Goal: Information Seeking & Learning: Learn about a topic

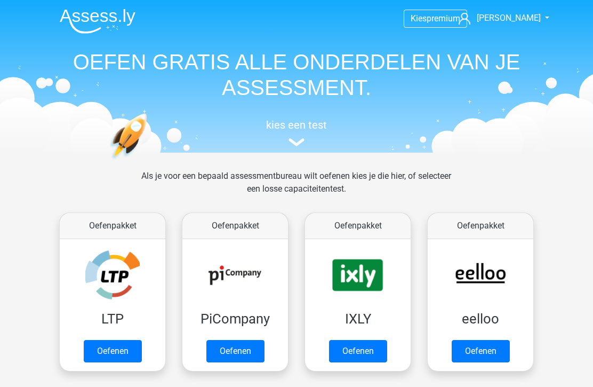
scroll to position [445, 0]
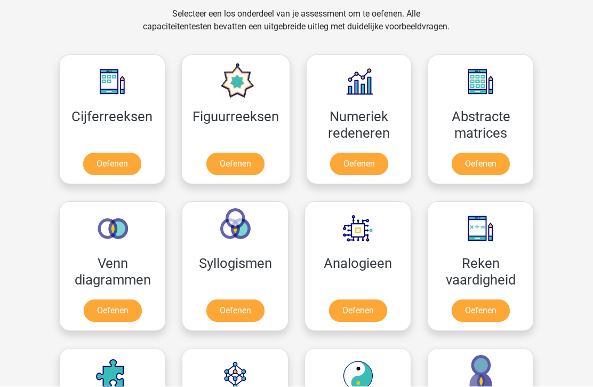
click at [368, 153] on link "Oefenen" at bounding box center [359, 164] width 58 height 22
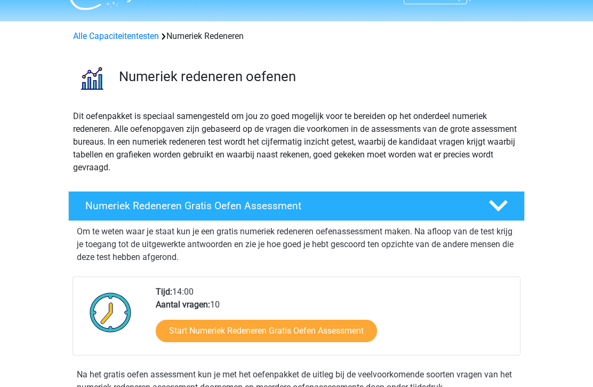
scroll to position [23, 0]
click at [306, 333] on link "Start Numeriek Redeneren Gratis Oefen Assessment" at bounding box center [266, 330] width 221 height 22
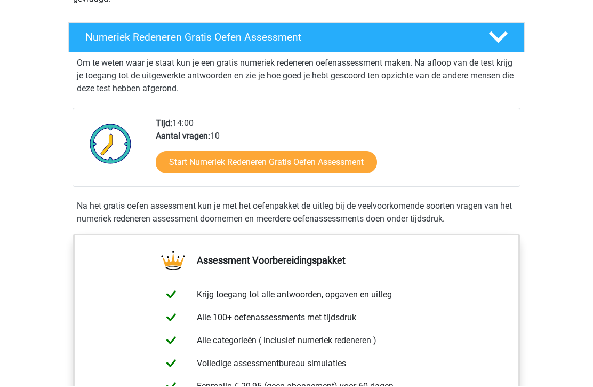
scroll to position [202, 0]
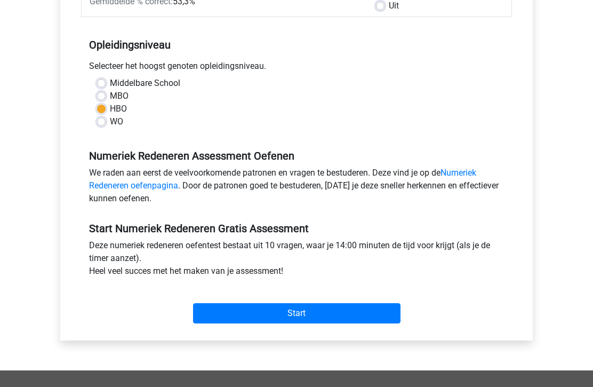
scroll to position [202, 0]
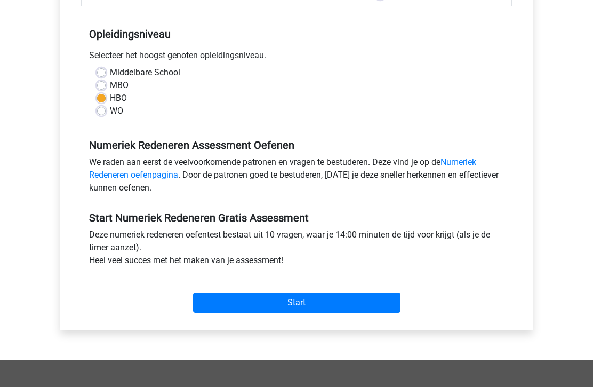
click at [345, 306] on input "Start" at bounding box center [296, 302] width 207 height 20
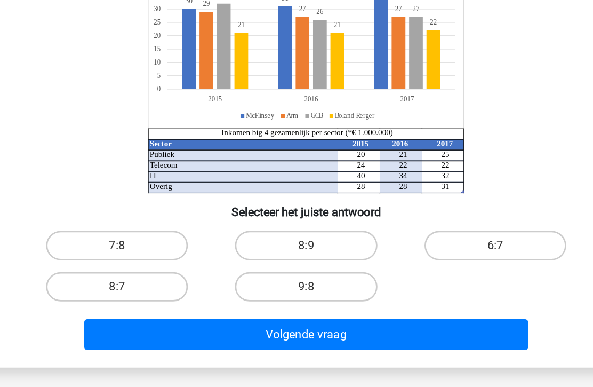
scroll to position [54, 0]
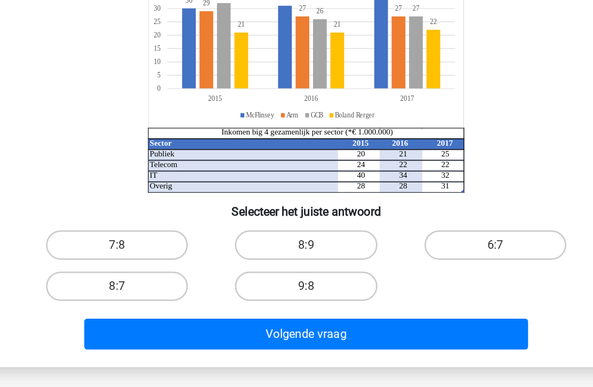
click at [382, 247] on label "6:7" at bounding box center [433, 257] width 103 height 21
click at [434, 258] on input "6:7" at bounding box center [437, 261] width 7 height 7
radio input "true"
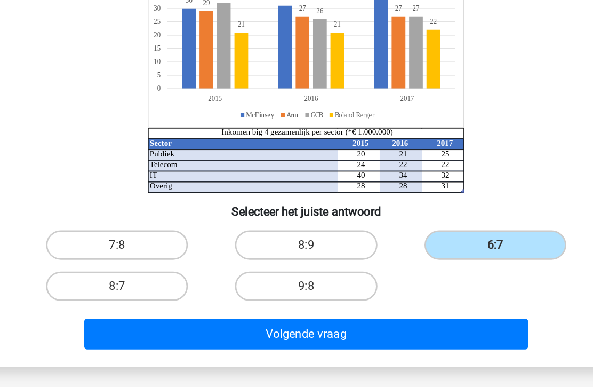
click at [299, 311] on button "Volgende vraag" at bounding box center [296, 322] width 323 height 22
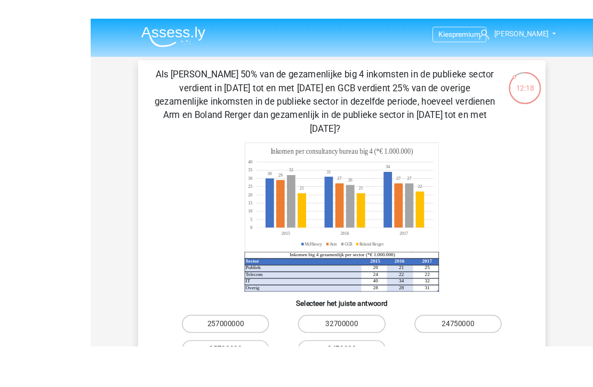
scroll to position [23, 0]
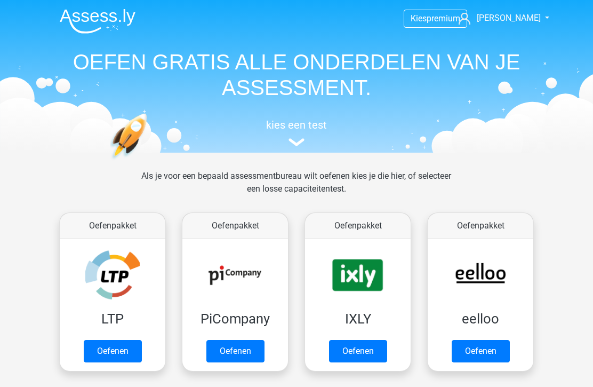
scroll to position [445, 0]
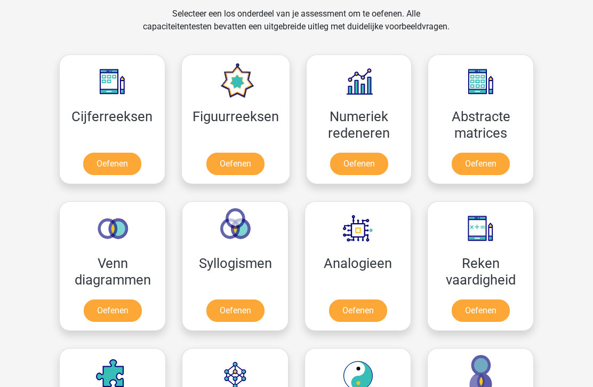
click at [109, 306] on link "Oefenen" at bounding box center [113, 311] width 58 height 22
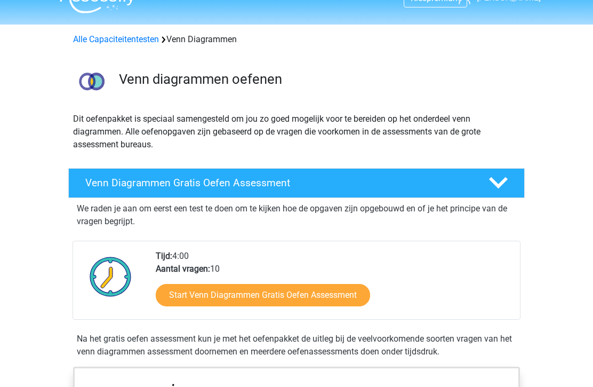
scroll to position [20, 0]
click at [199, 297] on link "Start Venn Diagrammen Gratis Oefen Assessment" at bounding box center [263, 295] width 214 height 22
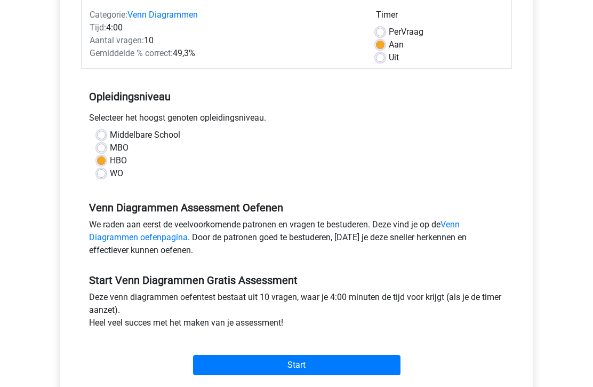
scroll to position [142, 0]
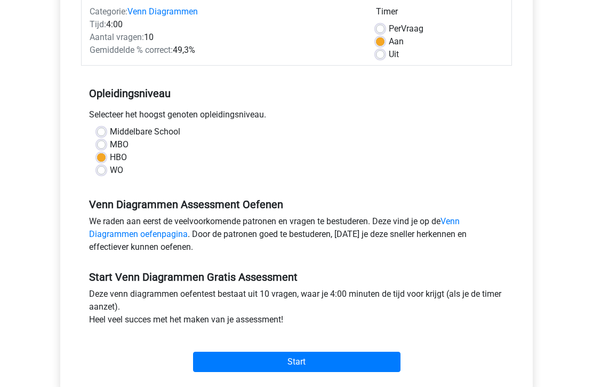
click at [227, 365] on input "Start" at bounding box center [296, 362] width 207 height 20
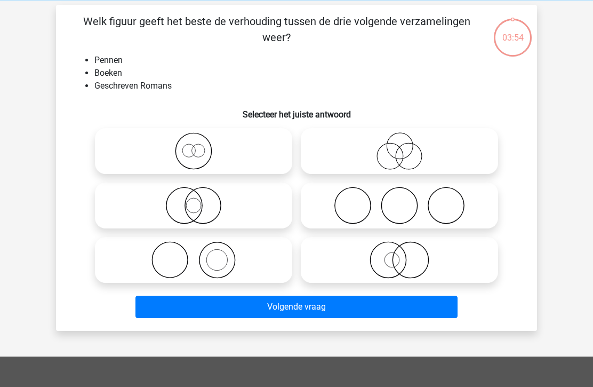
scroll to position [46, 0]
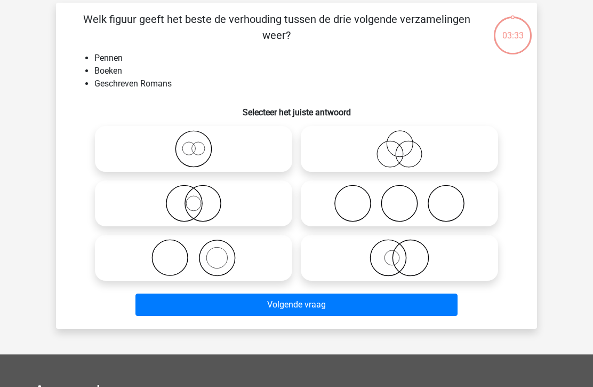
click at [152, 253] on icon at bounding box center [193, 257] width 189 height 37
click at [194, 252] on input "radio" at bounding box center [197, 248] width 7 height 7
radio input "true"
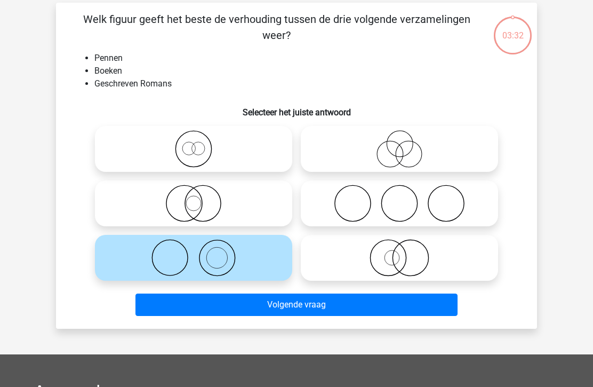
click at [179, 307] on button "Volgende vraag" at bounding box center [296, 304] width 323 height 22
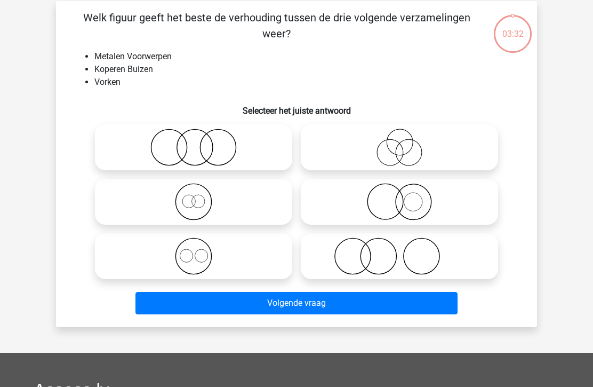
scroll to position [49, 0]
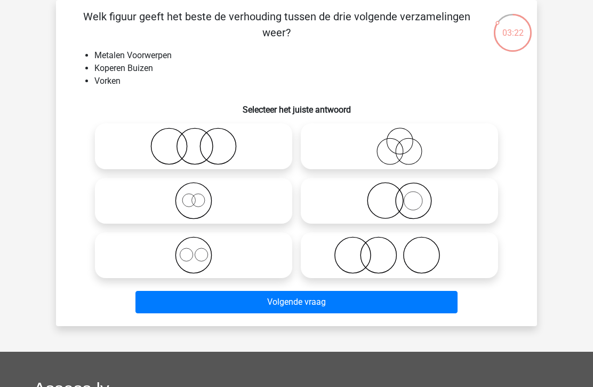
click at [189, 259] on icon at bounding box center [193, 254] width 189 height 37
click at [194, 250] on input "radio" at bounding box center [197, 246] width 7 height 7
radio input "true"
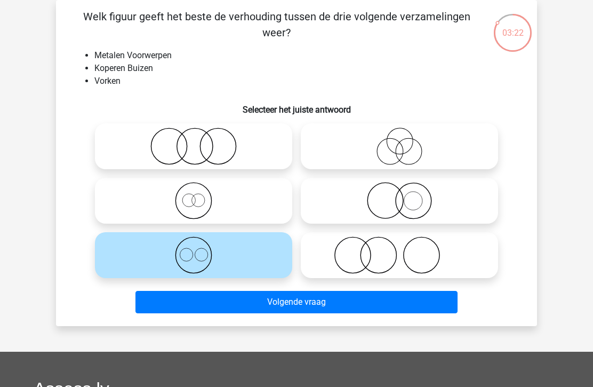
click at [175, 302] on button "Volgende vraag" at bounding box center [296, 302] width 323 height 22
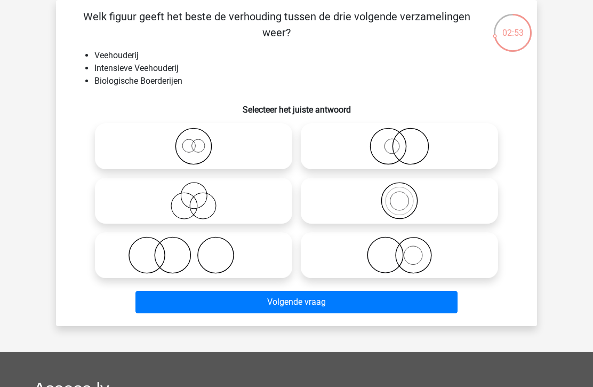
click at [398, 254] on icon at bounding box center [399, 254] width 189 height 37
click at [399, 250] on input "radio" at bounding box center [402, 246] width 7 height 7
radio input "true"
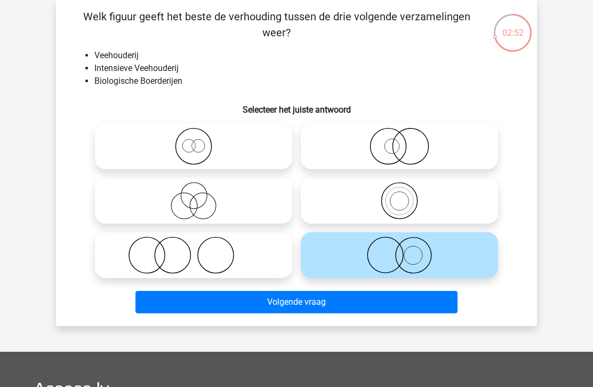
click at [383, 298] on button "Volgende vraag" at bounding box center [296, 302] width 323 height 22
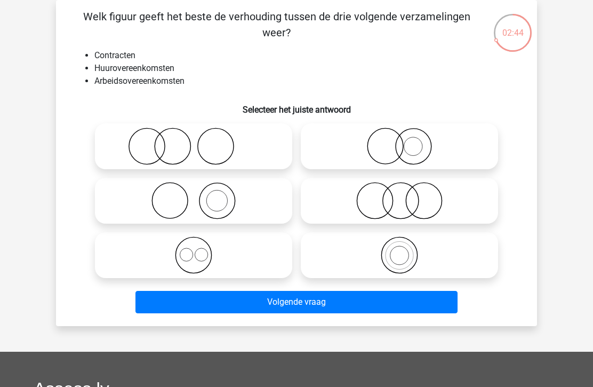
click at [188, 251] on icon at bounding box center [193, 254] width 189 height 37
click at [194, 250] on input "radio" at bounding box center [197, 246] width 7 height 7
radio input "true"
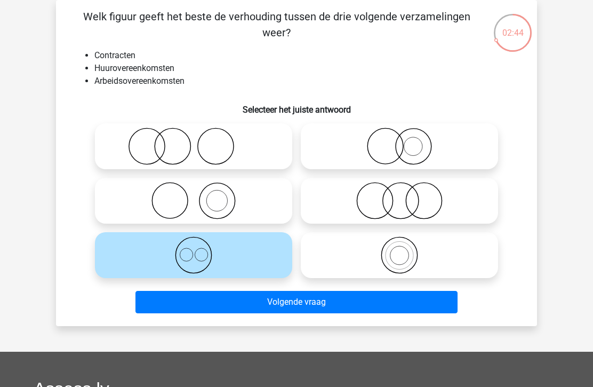
click at [172, 310] on button "Volgende vraag" at bounding box center [296, 302] width 323 height 22
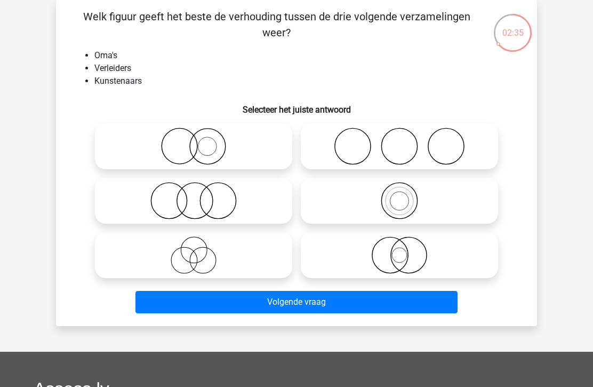
click at [191, 256] on icon at bounding box center [193, 254] width 189 height 37
click at [194, 250] on input "radio" at bounding box center [197, 246] width 7 height 7
radio input "true"
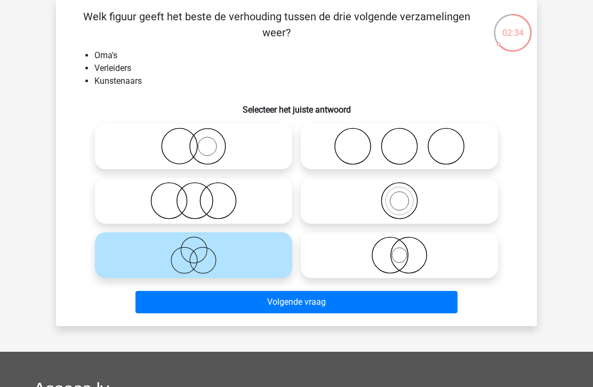
click at [173, 303] on button "Volgende vraag" at bounding box center [296, 302] width 323 height 22
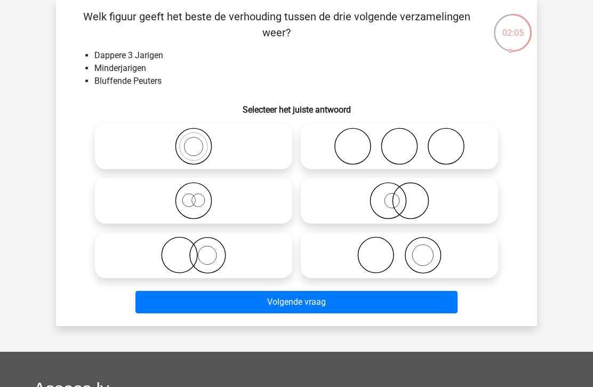
click at [156, 142] on icon at bounding box center [193, 145] width 189 height 37
click at [194, 141] on input "radio" at bounding box center [197, 137] width 7 height 7
radio input "true"
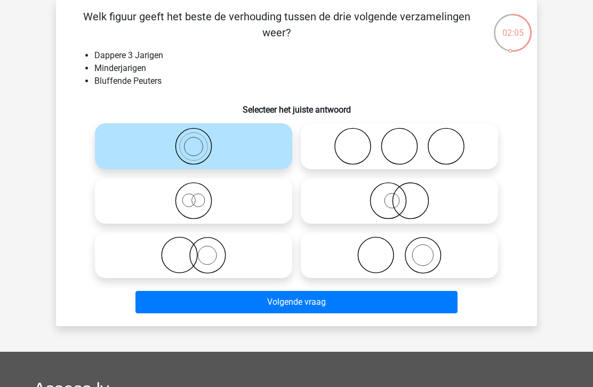
click at [360, 302] on button "Volgende vraag" at bounding box center [296, 302] width 323 height 22
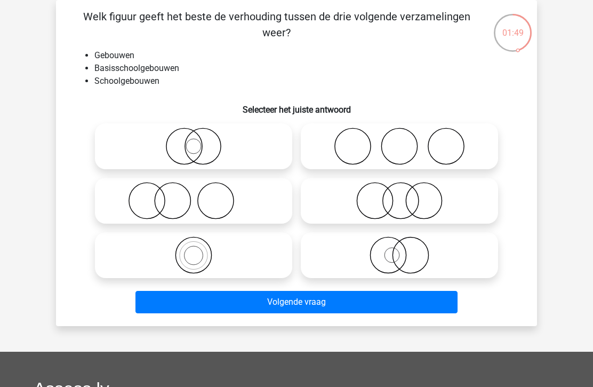
click at [195, 249] on input "radio" at bounding box center [197, 246] width 7 height 7
radio input "true"
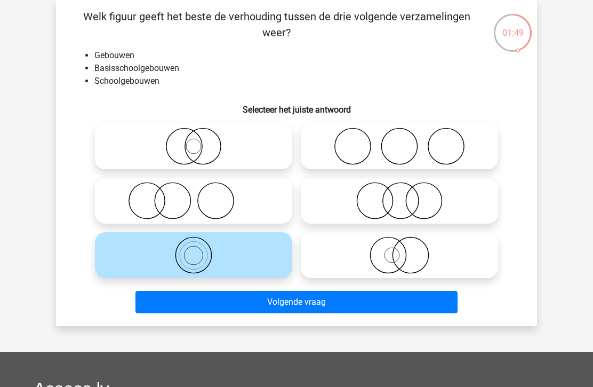
click at [161, 306] on button "Volgende vraag" at bounding box center [296, 302] width 323 height 22
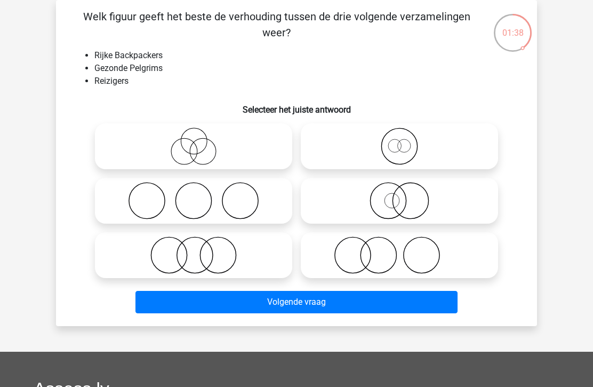
click at [398, 151] on circle at bounding box center [394, 145] width 13 height 13
click at [399, 141] on input "radio" at bounding box center [402, 137] width 7 height 7
radio input "true"
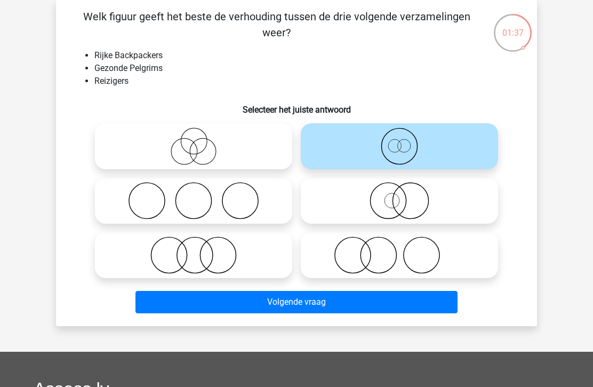
click at [389, 301] on button "Volgende vraag" at bounding box center [296, 302] width 323 height 22
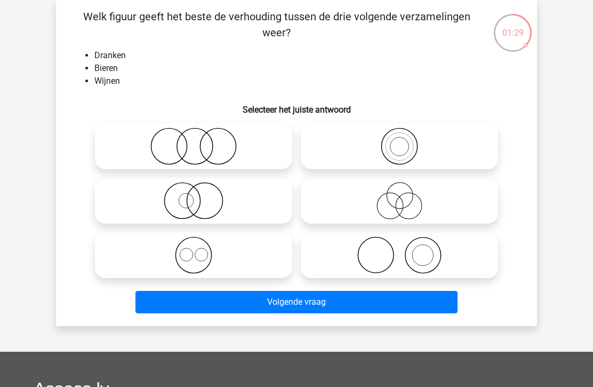
click at [195, 252] on circle at bounding box center [201, 254] width 13 height 13
click at [195, 250] on input "radio" at bounding box center [197, 246] width 7 height 7
radio input "true"
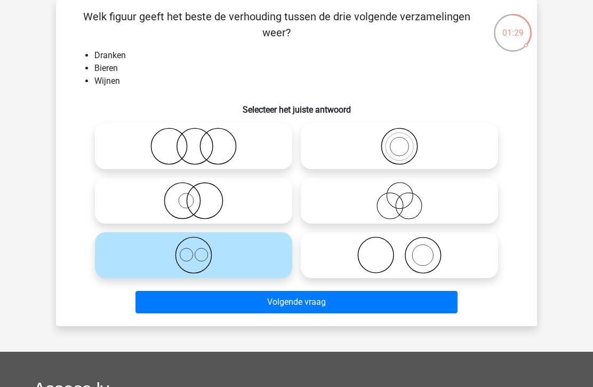
click at [164, 303] on button "Volgende vraag" at bounding box center [296, 302] width 323 height 22
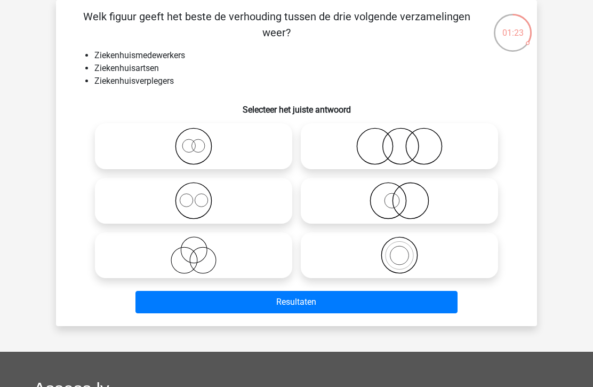
click at [196, 193] on input "radio" at bounding box center [197, 191] width 7 height 7
radio input "true"
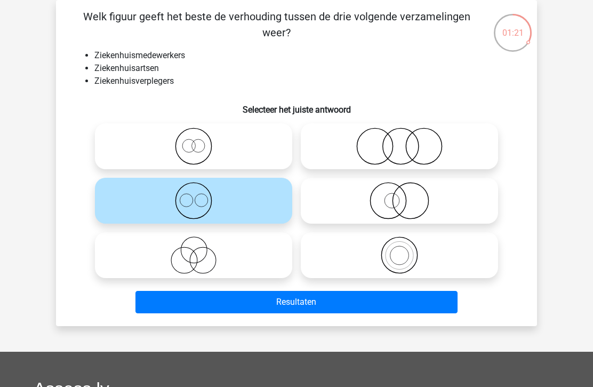
click at [260, 300] on button "Resultaten" at bounding box center [296, 302] width 323 height 22
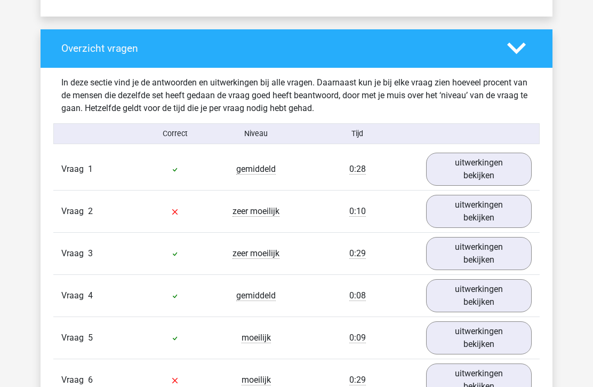
scroll to position [767, 0]
click at [500, 209] on link "uitwerkingen bekijken" at bounding box center [479, 211] width 106 height 33
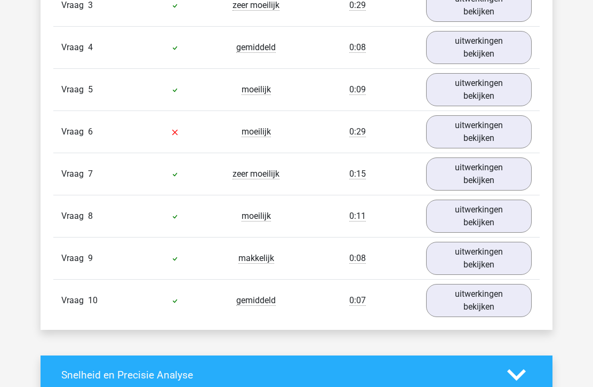
scroll to position [1447, 0]
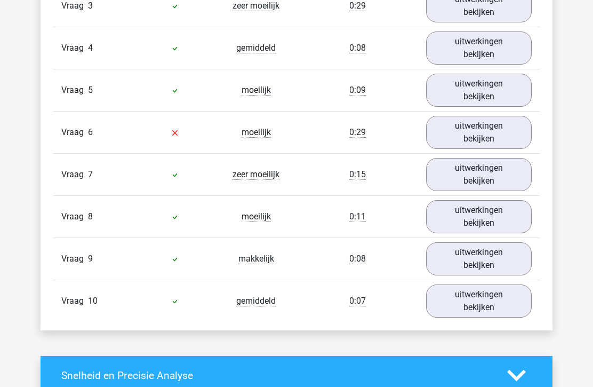
click at [505, 131] on link "uitwerkingen bekijken" at bounding box center [479, 132] width 106 height 33
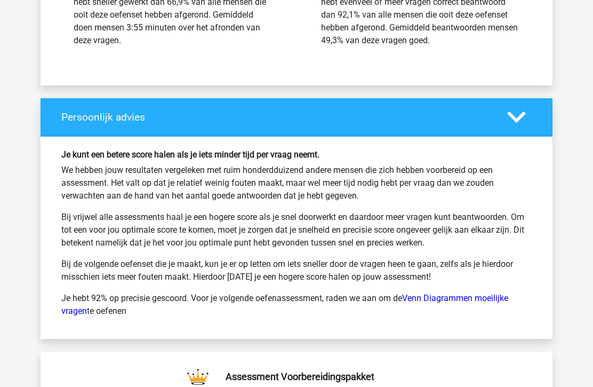
scroll to position [2490, 0]
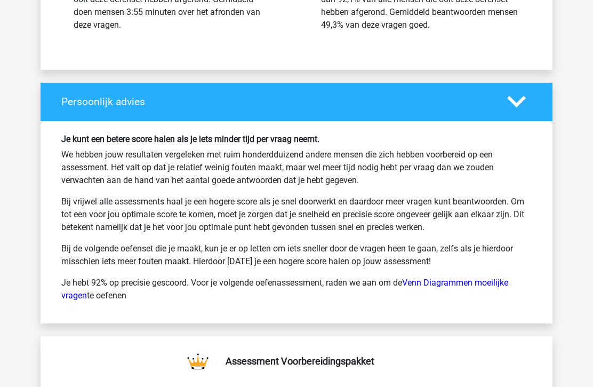
click at [468, 286] on link "Venn Diagrammen moeilijke vragen" at bounding box center [284, 288] width 447 height 23
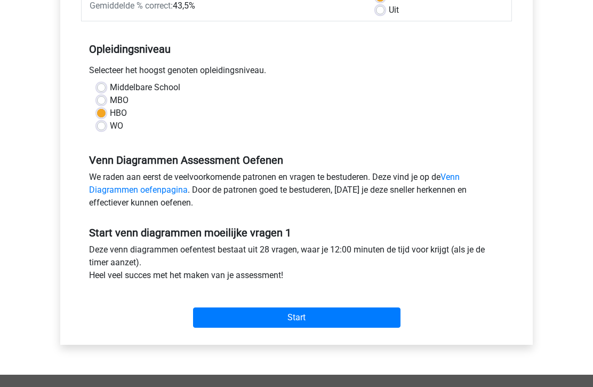
scroll to position [188, 0]
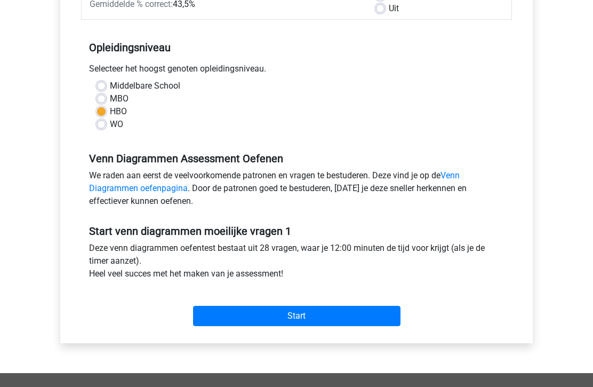
click at [246, 318] on input "Start" at bounding box center [296, 316] width 207 height 20
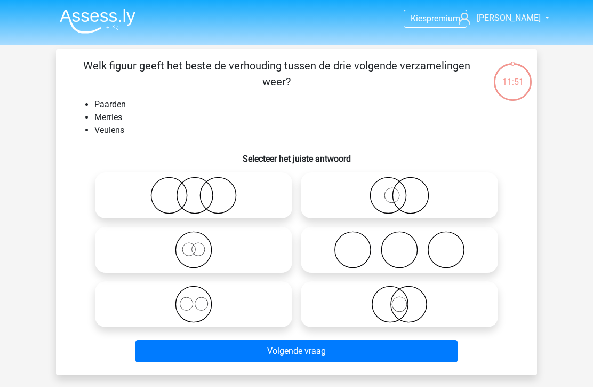
click at [190, 250] on icon at bounding box center [193, 249] width 189 height 37
click at [194, 244] on input "radio" at bounding box center [197, 240] width 7 height 7
radio input "true"
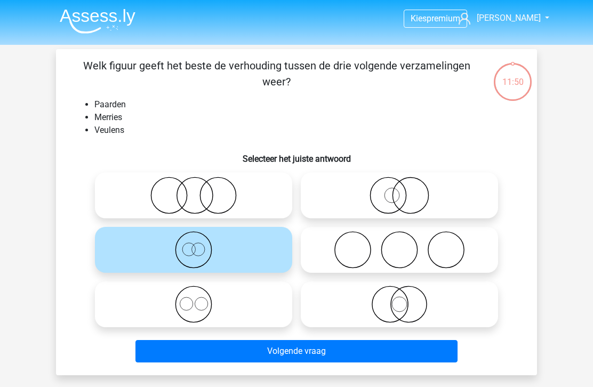
click at [193, 354] on button "Volgende vraag" at bounding box center [296, 351] width 323 height 22
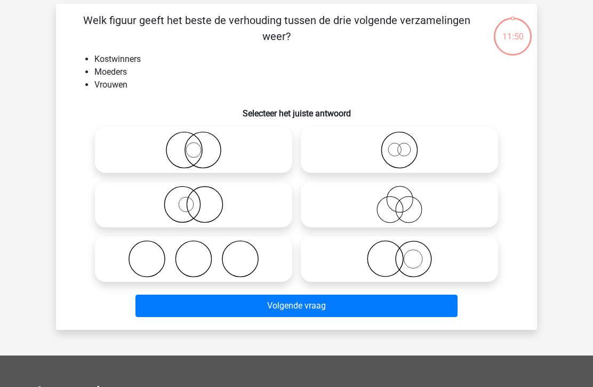
scroll to position [49, 0]
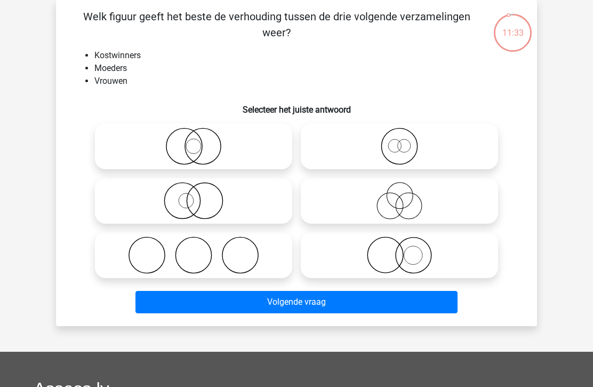
click at [184, 199] on icon at bounding box center [193, 200] width 189 height 37
click at [194, 195] on input "radio" at bounding box center [197, 191] width 7 height 7
radio input "true"
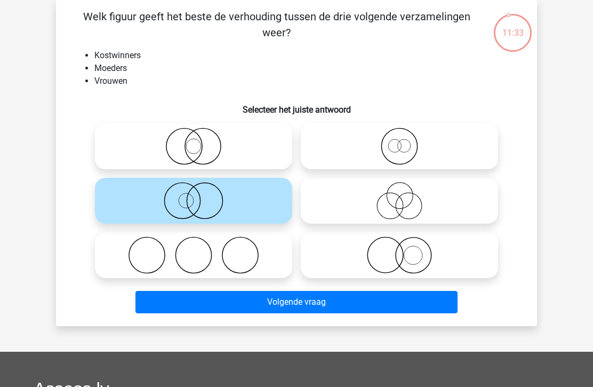
click at [188, 303] on button "Volgende vraag" at bounding box center [296, 302] width 323 height 22
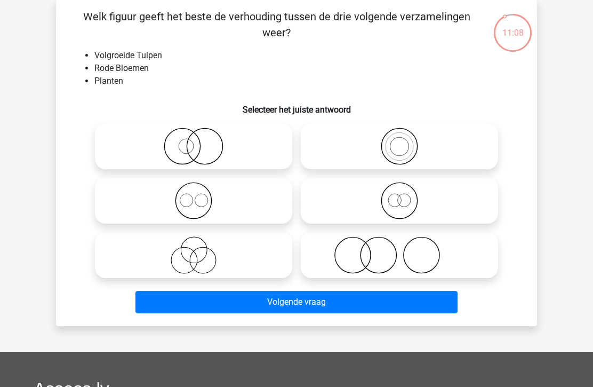
click at [383, 195] on icon at bounding box center [399, 200] width 189 height 37
click at [399, 195] on input "radio" at bounding box center [402, 191] width 7 height 7
radio input "true"
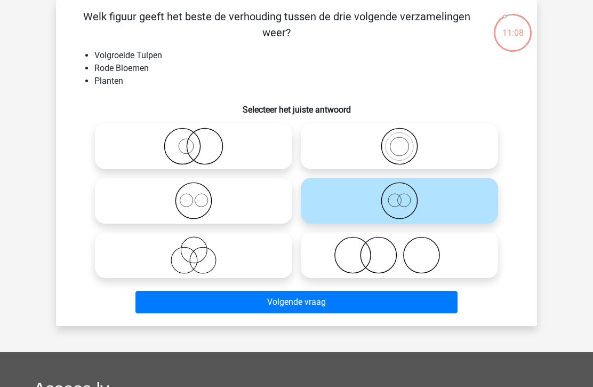
click at [230, 302] on button "Volgende vraag" at bounding box center [296, 302] width 323 height 22
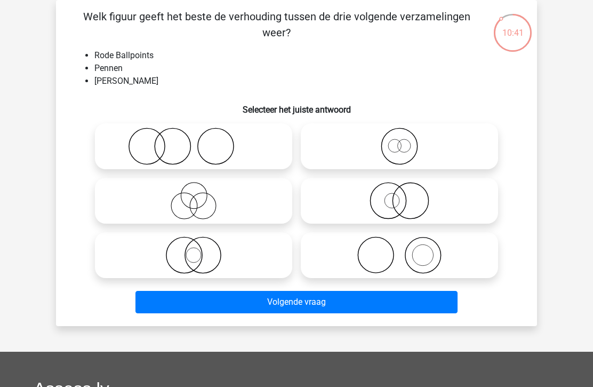
click at [190, 254] on icon at bounding box center [193, 254] width 189 height 37
click at [194, 250] on input "radio" at bounding box center [197, 246] width 7 height 7
radio input "true"
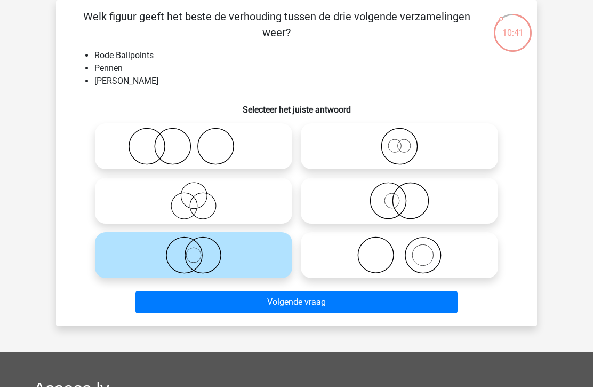
click at [169, 305] on button "Volgende vraag" at bounding box center [296, 302] width 323 height 22
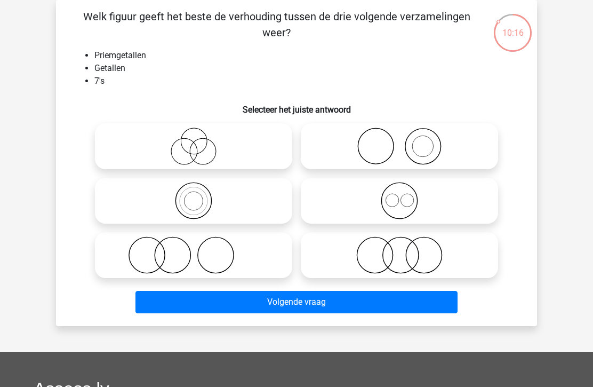
click at [185, 203] on circle at bounding box center [194, 201] width 19 height 19
click at [194, 195] on input "radio" at bounding box center [197, 191] width 7 height 7
radio input "true"
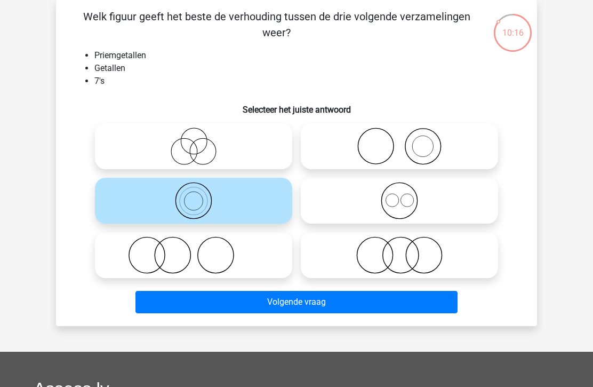
click at [183, 307] on button "Volgende vraag" at bounding box center [296, 302] width 323 height 22
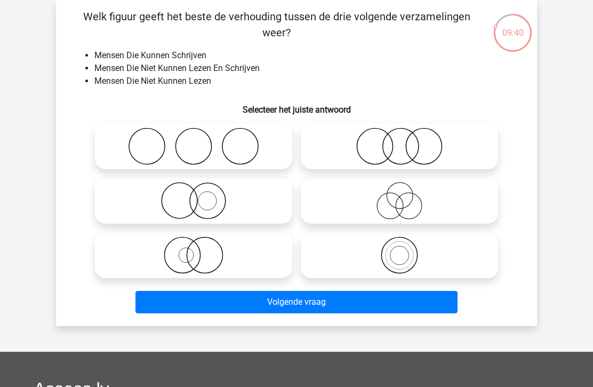
click at [176, 189] on icon at bounding box center [193, 200] width 189 height 37
click at [194, 189] on input "radio" at bounding box center [197, 191] width 7 height 7
radio input "true"
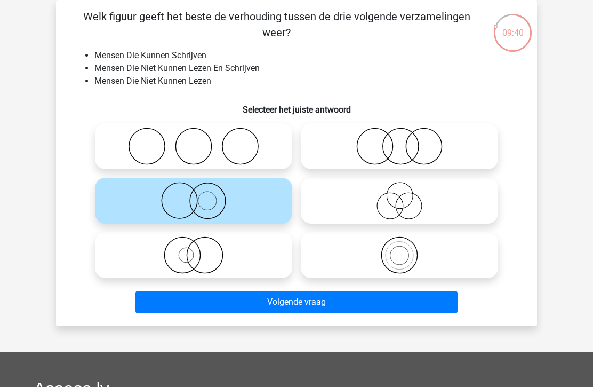
click at [177, 307] on button "Volgende vraag" at bounding box center [296, 302] width 323 height 22
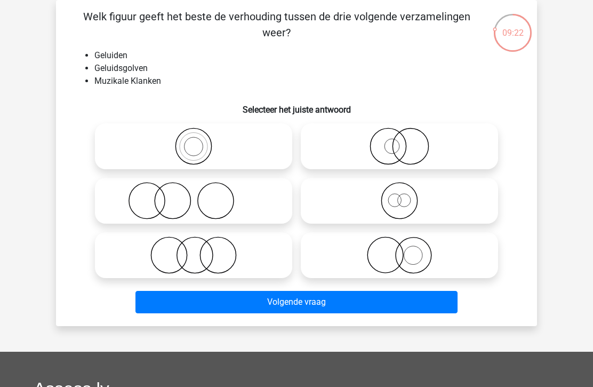
click at [401, 194] on input "radio" at bounding box center [402, 191] width 7 height 7
radio input "true"
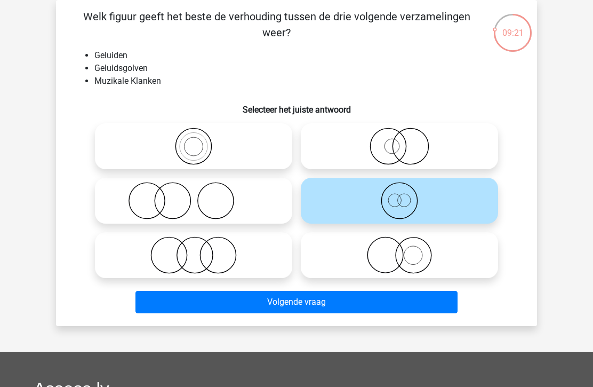
click at [241, 313] on button "Volgende vraag" at bounding box center [296, 302] width 323 height 22
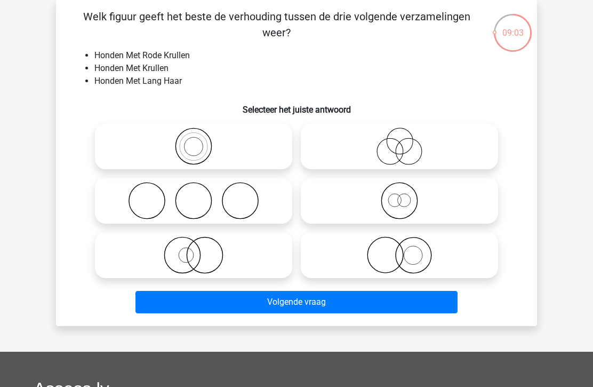
click at [188, 250] on icon at bounding box center [193, 254] width 189 height 37
click at [194, 250] on input "radio" at bounding box center [197, 246] width 7 height 7
radio input "true"
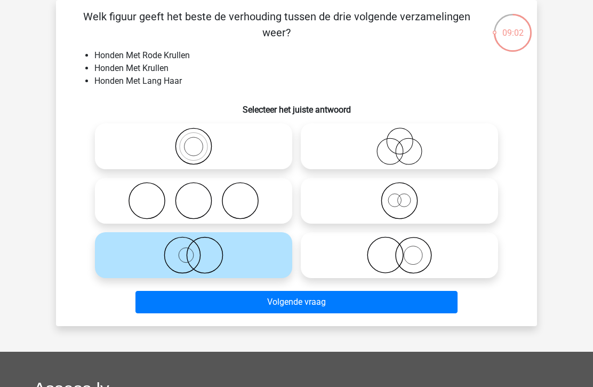
click at [181, 301] on button "Volgende vraag" at bounding box center [296, 302] width 323 height 22
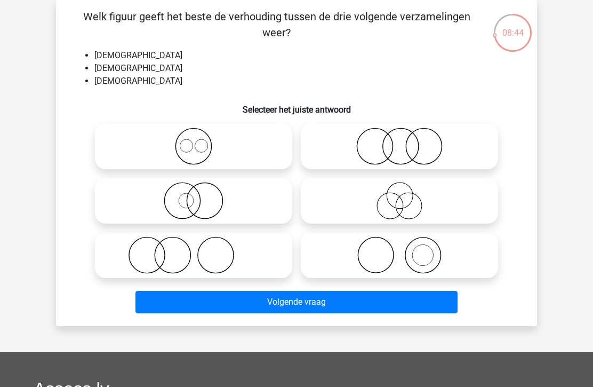
click at [164, 252] on circle at bounding box center [147, 255] width 36 height 36
click at [194, 250] on input "radio" at bounding box center [197, 246] width 7 height 7
radio input "true"
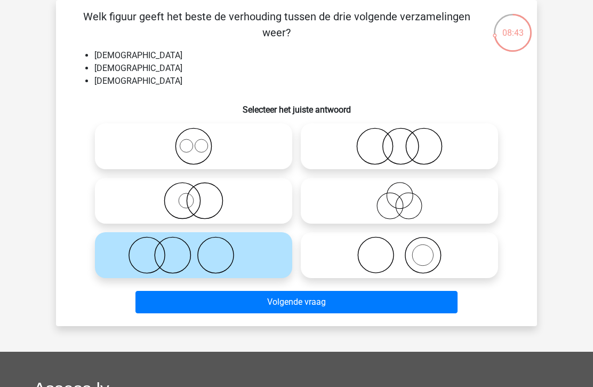
click at [177, 299] on button "Volgende vraag" at bounding box center [296, 302] width 323 height 22
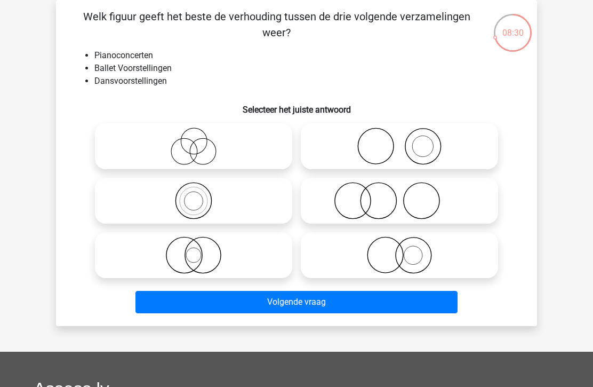
click at [358, 153] on icon at bounding box center [399, 145] width 189 height 37
click at [399, 141] on input "radio" at bounding box center [402, 137] width 7 height 7
radio input "true"
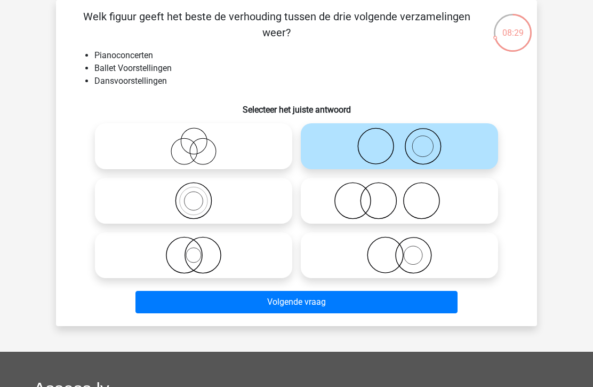
click at [250, 293] on button "Volgende vraag" at bounding box center [296, 302] width 323 height 22
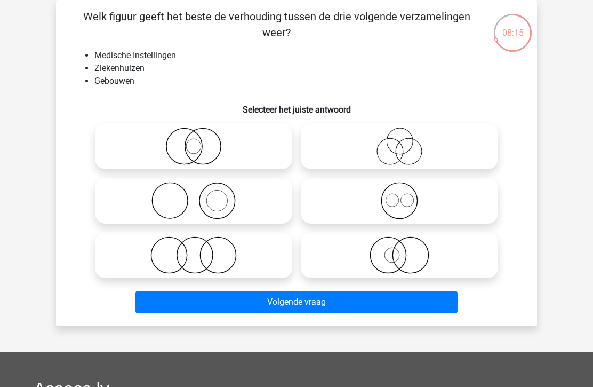
click at [393, 254] on circle at bounding box center [411, 255] width 36 height 36
click at [399, 250] on input "radio" at bounding box center [402, 246] width 7 height 7
radio input "true"
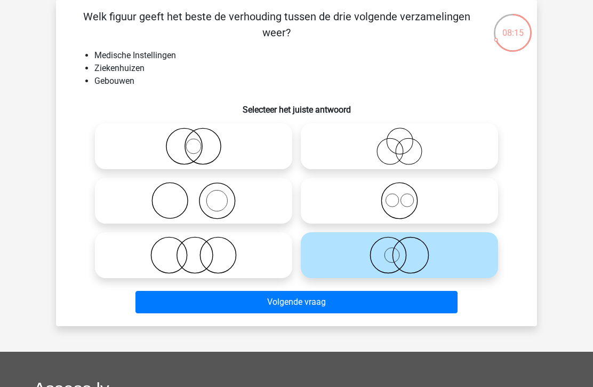
click at [297, 301] on button "Volgende vraag" at bounding box center [296, 302] width 323 height 22
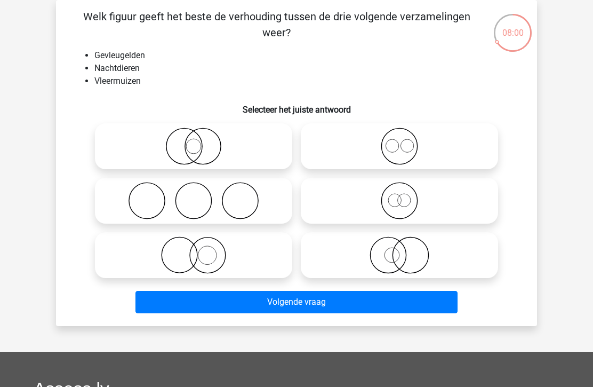
click at [183, 256] on icon at bounding box center [193, 254] width 189 height 37
click at [194, 250] on input "radio" at bounding box center [197, 246] width 7 height 7
radio input "true"
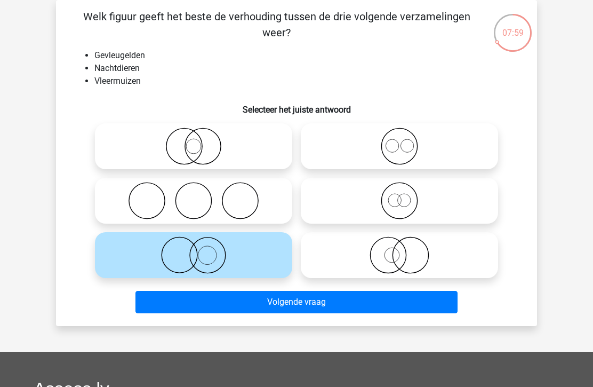
click at [383, 244] on icon at bounding box center [399, 254] width 189 height 37
click at [399, 244] on input "radio" at bounding box center [402, 246] width 7 height 7
radio input "true"
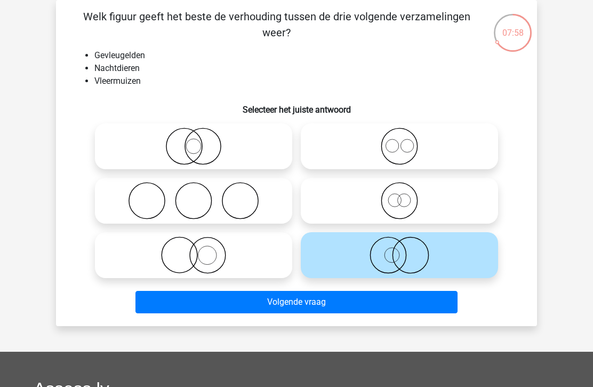
click at [269, 306] on button "Volgende vraag" at bounding box center [296, 302] width 323 height 22
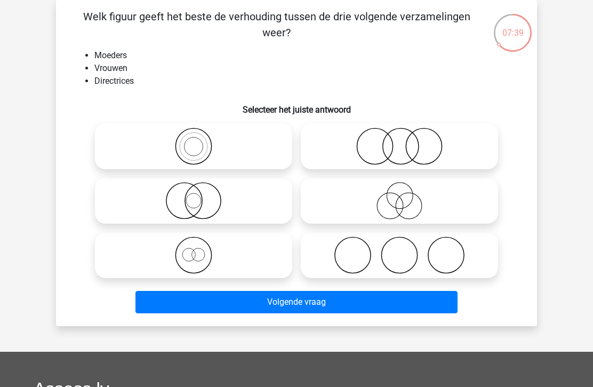
click at [190, 257] on icon at bounding box center [193, 254] width 189 height 37
click at [194, 250] on input "radio" at bounding box center [197, 246] width 7 height 7
radio input "true"
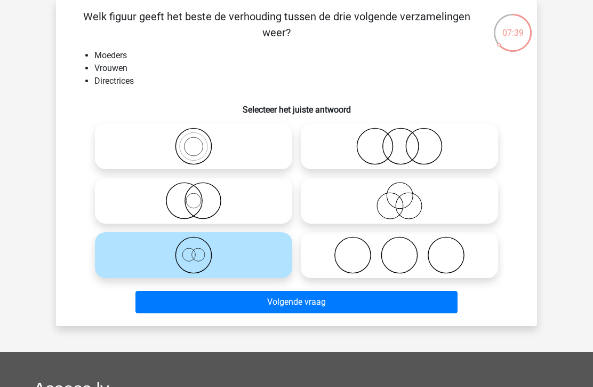
click at [173, 300] on button "Volgende vraag" at bounding box center [296, 302] width 323 height 22
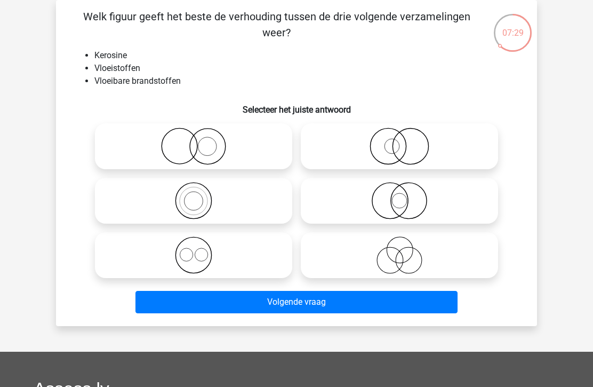
click at [177, 143] on icon at bounding box center [193, 145] width 189 height 37
click at [194, 141] on input "radio" at bounding box center [197, 137] width 7 height 7
radio input "true"
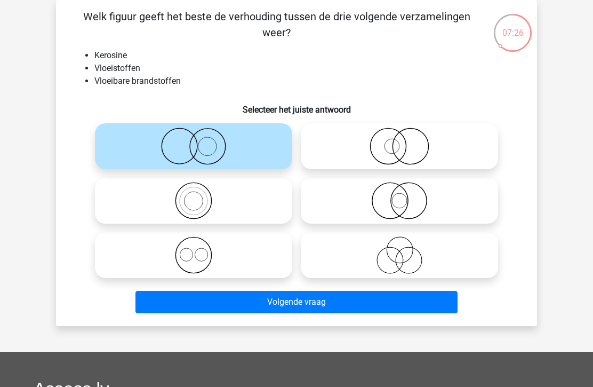
click at [399, 142] on icon at bounding box center [399, 145] width 189 height 37
click at [399, 141] on input "radio" at bounding box center [402, 137] width 7 height 7
radio input "true"
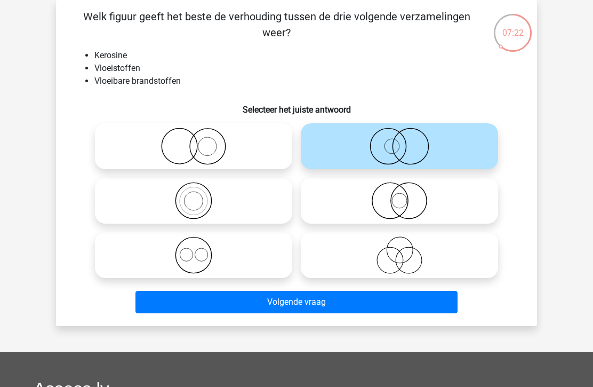
click at [372, 209] on icon at bounding box center [399, 200] width 189 height 37
click at [399, 195] on input "radio" at bounding box center [402, 191] width 7 height 7
radio input "true"
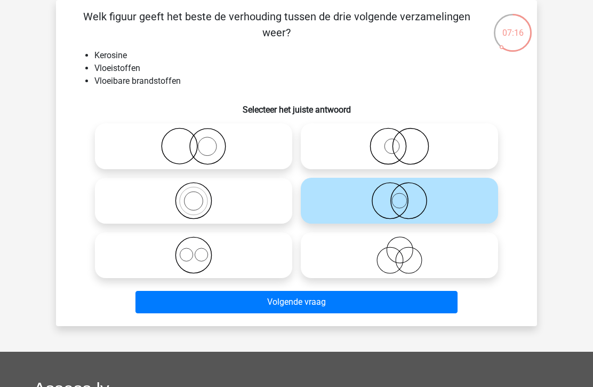
click at [375, 144] on icon at bounding box center [399, 145] width 189 height 37
click at [399, 141] on input "radio" at bounding box center [402, 137] width 7 height 7
radio input "true"
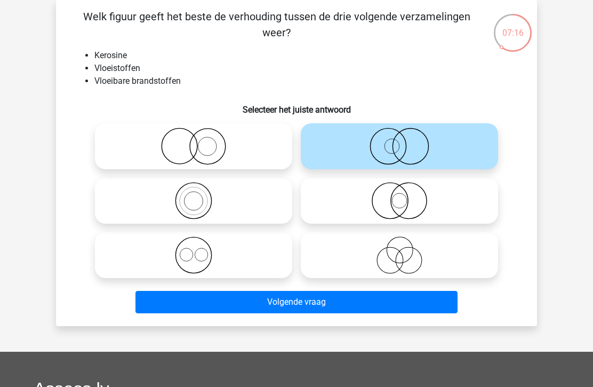
click at [247, 299] on button "Volgende vraag" at bounding box center [296, 302] width 323 height 22
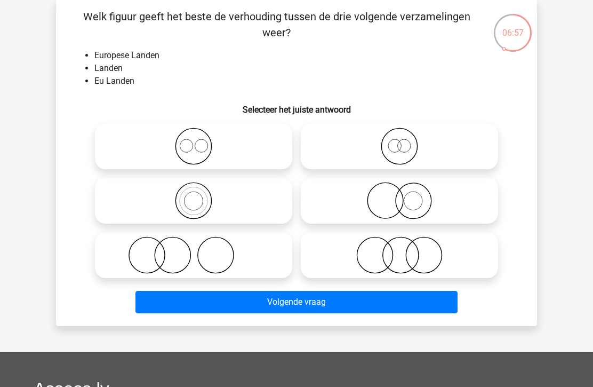
click at [172, 195] on icon at bounding box center [193, 200] width 189 height 37
click at [194, 195] on input "radio" at bounding box center [197, 191] width 7 height 7
radio input "true"
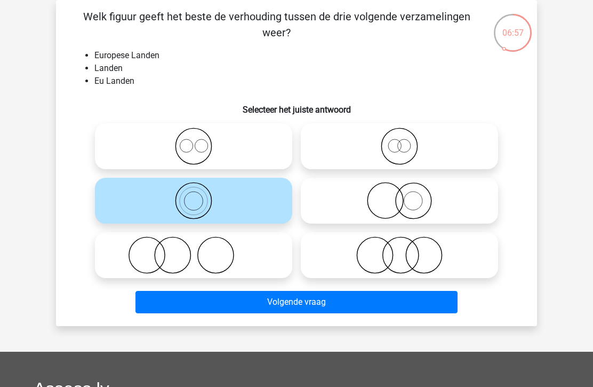
click at [187, 295] on button "Volgende vraag" at bounding box center [296, 302] width 323 height 22
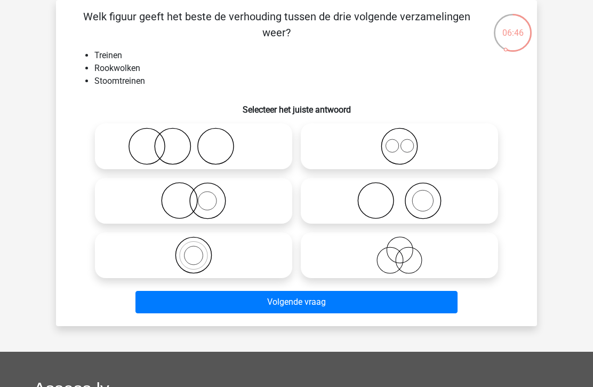
click at [370, 202] on icon at bounding box center [399, 200] width 189 height 37
click at [399, 195] on input "radio" at bounding box center [402, 191] width 7 height 7
radio input "true"
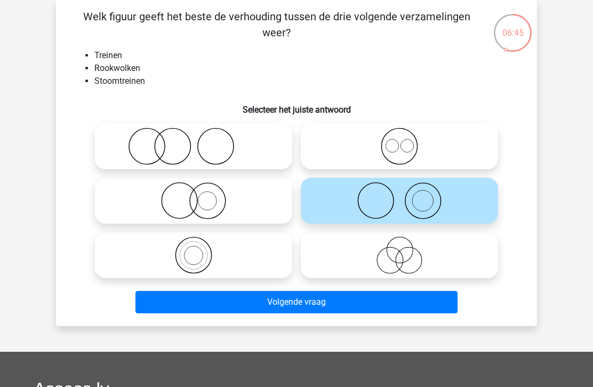
click at [223, 305] on button "Volgende vraag" at bounding box center [296, 302] width 323 height 22
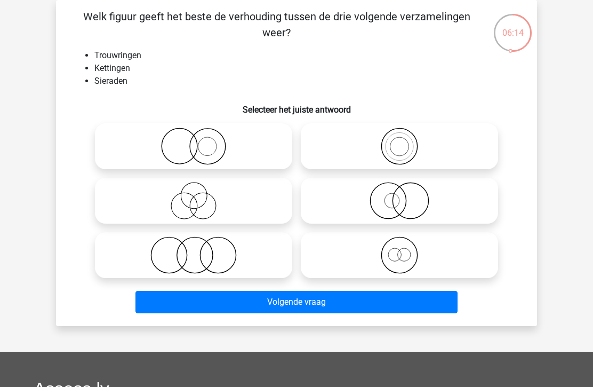
click at [398, 246] on icon at bounding box center [399, 254] width 189 height 37
click at [399, 246] on input "radio" at bounding box center [402, 246] width 7 height 7
radio input "true"
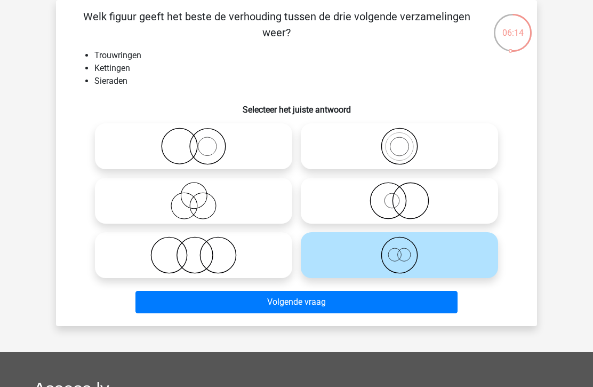
click at [261, 305] on button "Volgende vraag" at bounding box center [296, 302] width 323 height 22
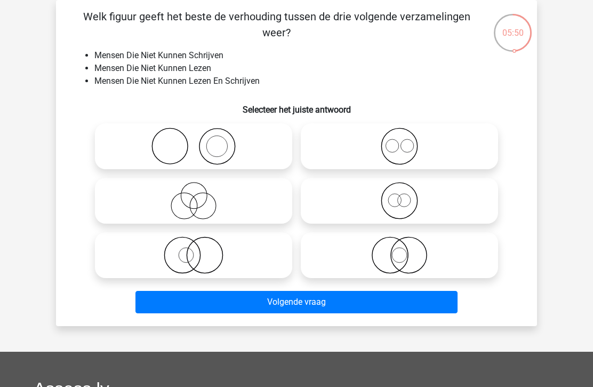
click at [396, 252] on icon at bounding box center [399, 254] width 189 height 37
click at [399, 250] on input "radio" at bounding box center [402, 246] width 7 height 7
radio input "true"
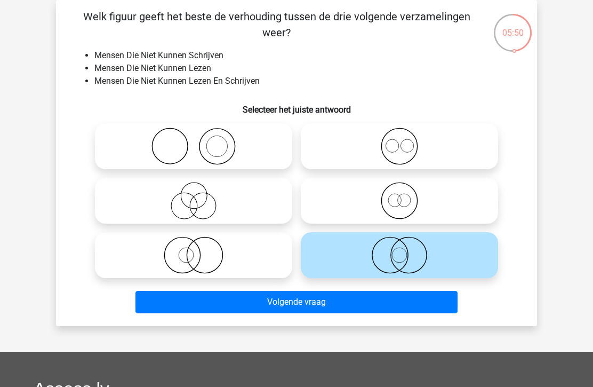
click at [313, 308] on button "Volgende vraag" at bounding box center [296, 302] width 323 height 22
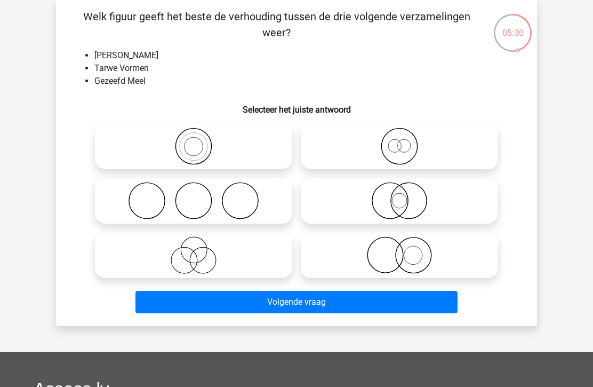
click at [390, 250] on icon at bounding box center [399, 254] width 189 height 37
click at [399, 250] on input "radio" at bounding box center [402, 246] width 7 height 7
radio input "true"
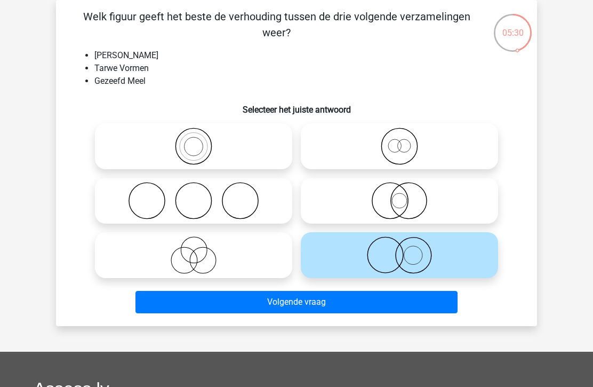
click at [308, 301] on button "Volgende vraag" at bounding box center [296, 302] width 323 height 22
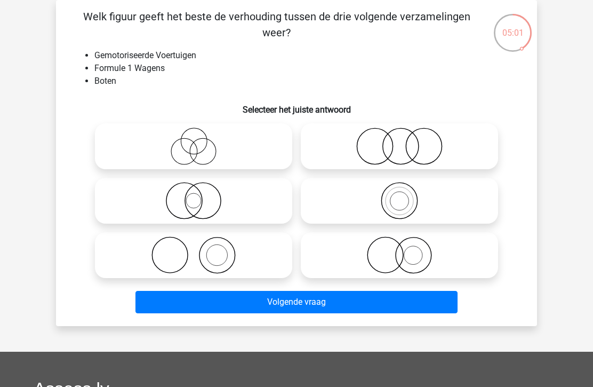
click at [393, 253] on icon at bounding box center [399, 254] width 189 height 37
click at [399, 250] on input "radio" at bounding box center [402, 246] width 7 height 7
radio input "true"
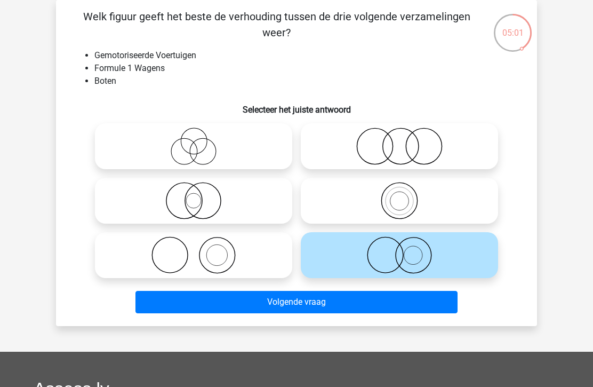
click at [279, 308] on button "Volgende vraag" at bounding box center [296, 302] width 323 height 22
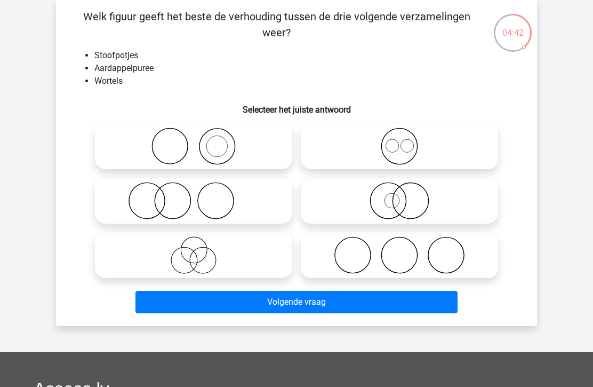
click at [397, 197] on icon at bounding box center [399, 200] width 189 height 37
click at [399, 195] on input "radio" at bounding box center [402, 191] width 7 height 7
radio input "true"
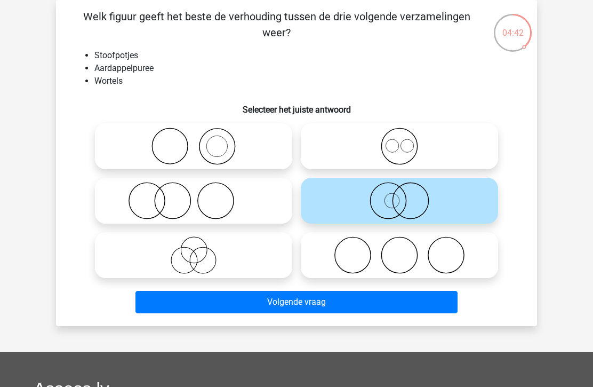
click at [402, 306] on button "Volgende vraag" at bounding box center [296, 302] width 323 height 22
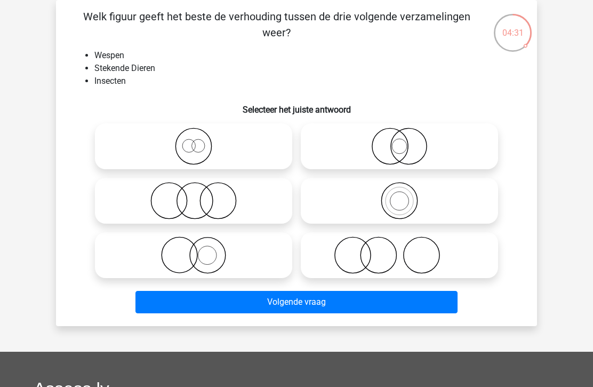
click at [406, 145] on icon at bounding box center [399, 145] width 189 height 37
click at [406, 141] on input "radio" at bounding box center [402, 137] width 7 height 7
radio input "true"
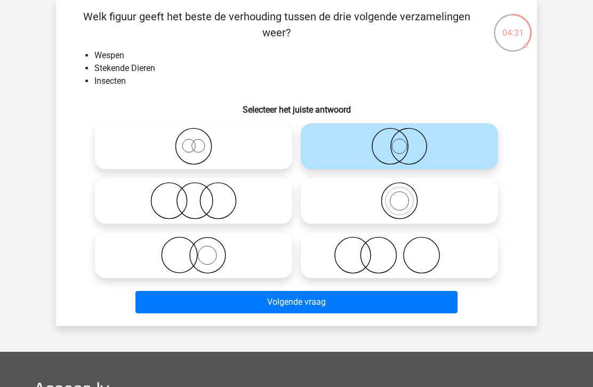
click at [414, 308] on button "Volgende vraag" at bounding box center [296, 302] width 323 height 22
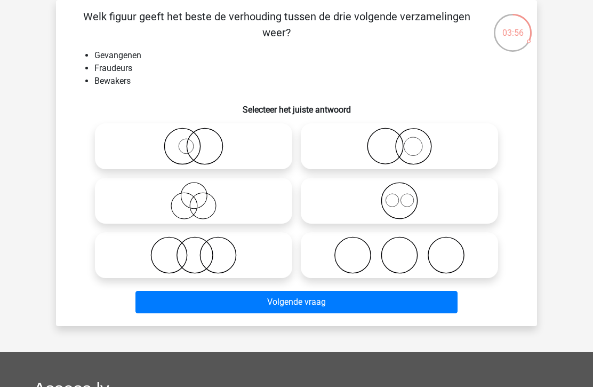
click at [363, 258] on icon at bounding box center [399, 254] width 189 height 37
click at [399, 250] on input "radio" at bounding box center [402, 246] width 7 height 7
radio input "true"
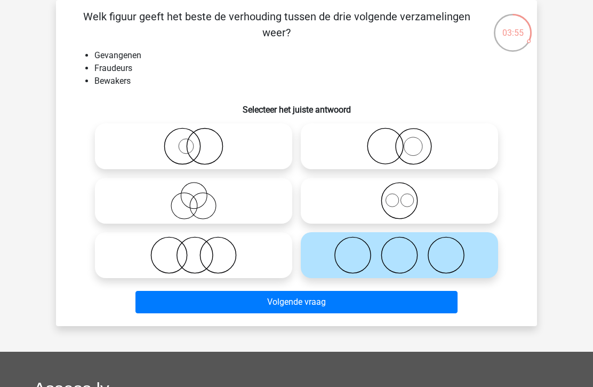
click at [257, 311] on button "Volgende vraag" at bounding box center [296, 302] width 323 height 22
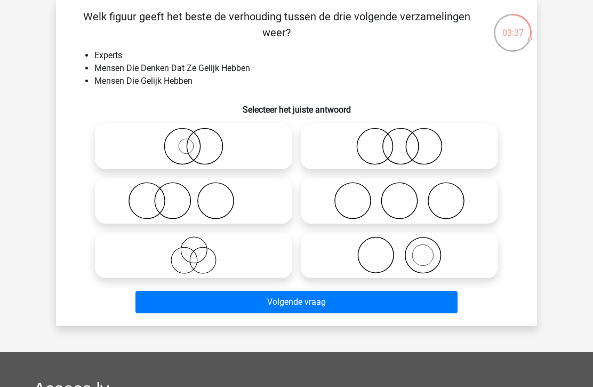
click at [385, 254] on icon at bounding box center [399, 254] width 189 height 37
click at [399, 250] on input "radio" at bounding box center [402, 246] width 7 height 7
radio input "true"
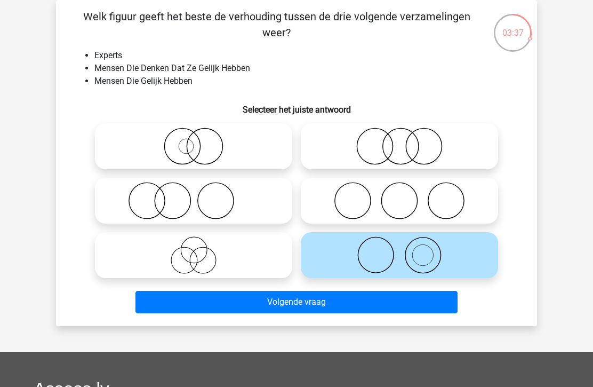
click at [270, 301] on button "Volgende vraag" at bounding box center [296, 302] width 323 height 22
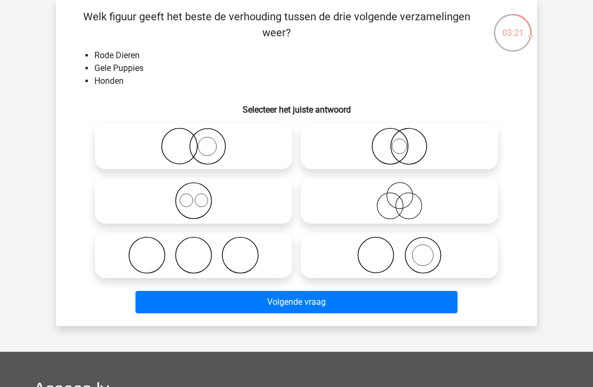
click at [182, 147] on icon at bounding box center [193, 145] width 189 height 37
click at [194, 141] on input "radio" at bounding box center [197, 137] width 7 height 7
radio input "true"
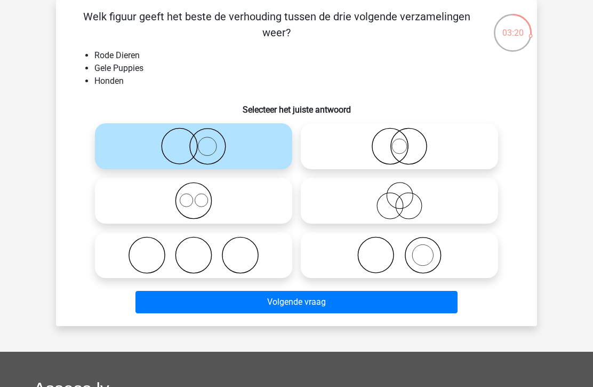
click at [193, 293] on button "Volgende vraag" at bounding box center [296, 302] width 323 height 22
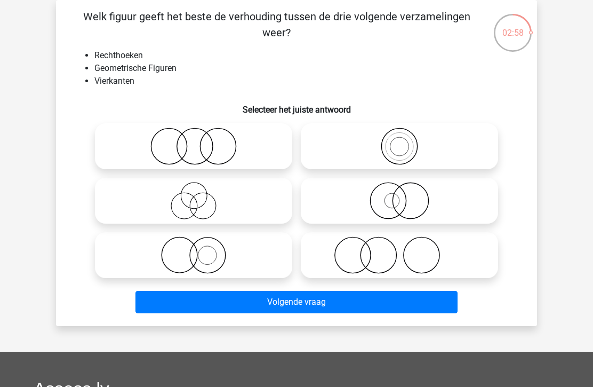
click at [388, 153] on icon at bounding box center [399, 145] width 189 height 37
click at [399, 141] on input "radio" at bounding box center [402, 137] width 7 height 7
radio input "true"
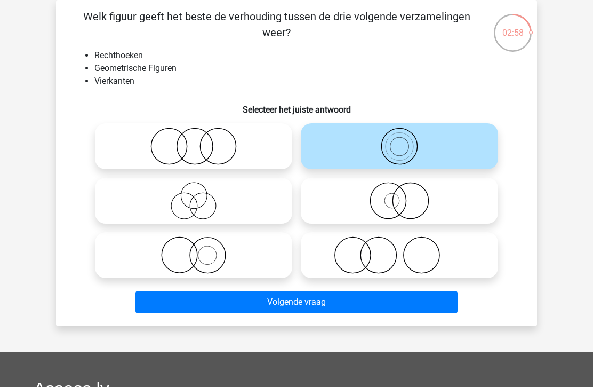
click at [246, 300] on button "Volgende vraag" at bounding box center [296, 302] width 323 height 22
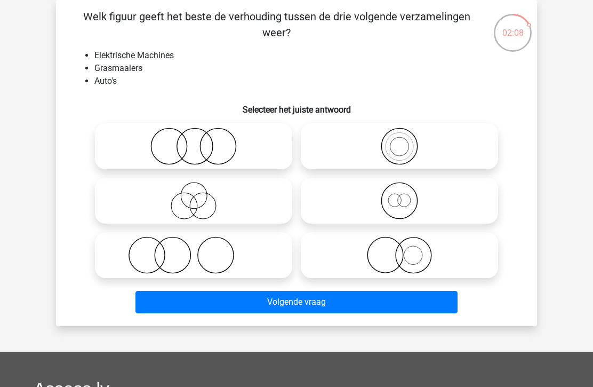
click at [230, 148] on icon at bounding box center [193, 145] width 189 height 37
click at [201, 141] on input "radio" at bounding box center [197, 137] width 7 height 7
radio input "true"
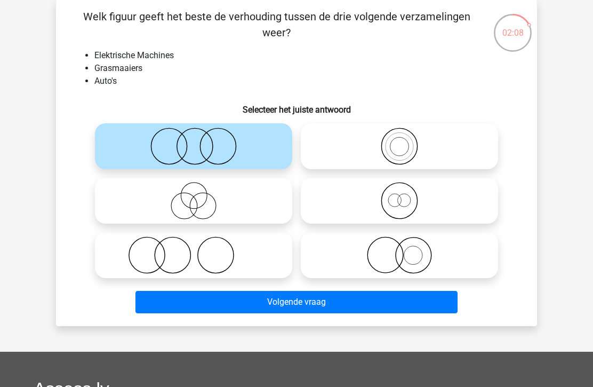
click at [283, 301] on button "Volgende vraag" at bounding box center [296, 302] width 323 height 22
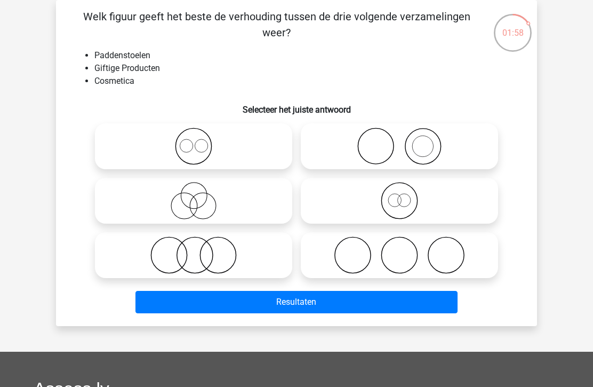
click at [215, 260] on icon at bounding box center [193, 254] width 189 height 37
click at [201, 250] on input "radio" at bounding box center [197, 246] width 7 height 7
radio input "true"
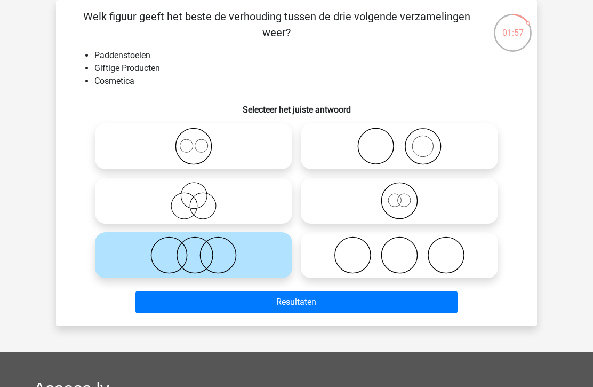
click at [309, 308] on button "Resultaten" at bounding box center [296, 302] width 323 height 22
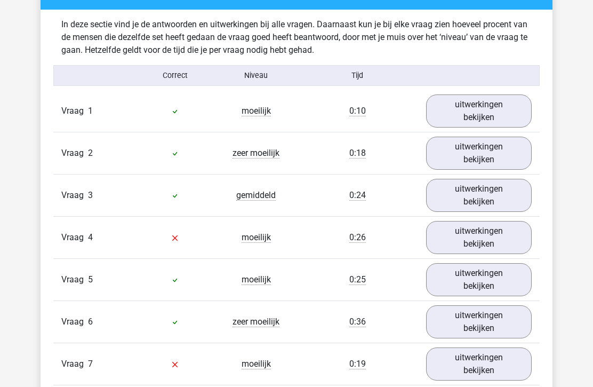
scroll to position [825, 0]
click at [494, 241] on link "uitwerkingen bekijken" at bounding box center [479, 237] width 106 height 33
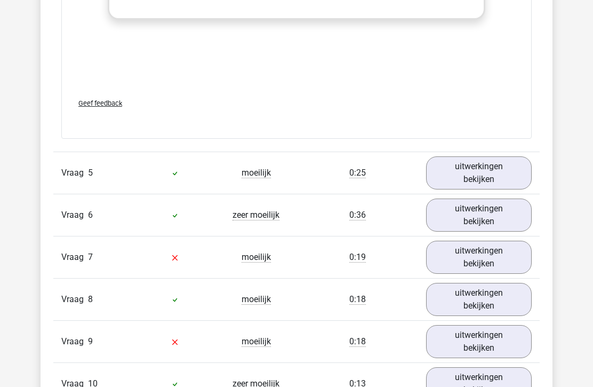
scroll to position [1734, 0]
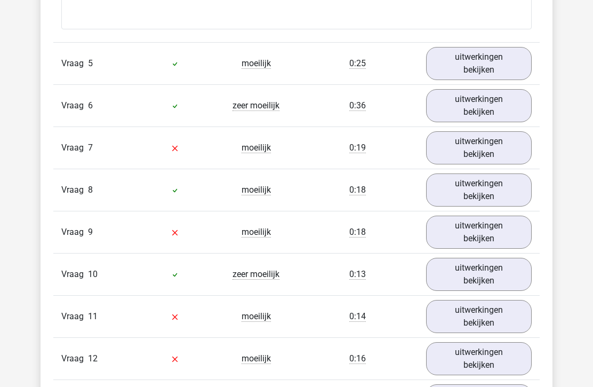
click at [505, 145] on link "uitwerkingen bekijken" at bounding box center [479, 148] width 106 height 33
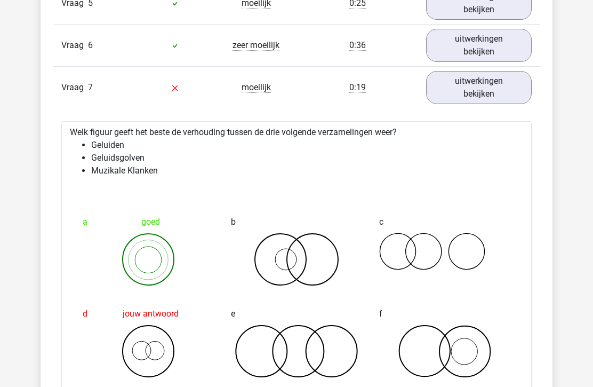
scroll to position [1796, 0]
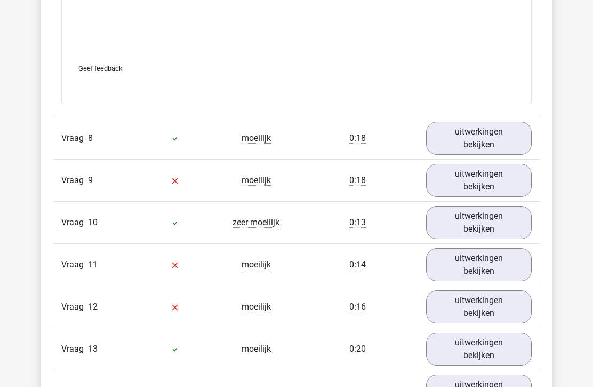
click at [494, 180] on link "uitwerkingen bekijken" at bounding box center [479, 180] width 106 height 33
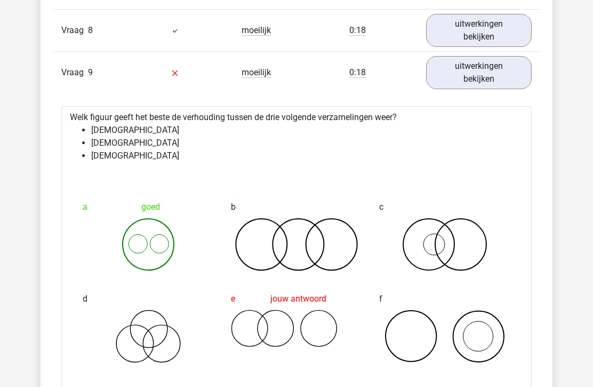
scroll to position [2609, 0]
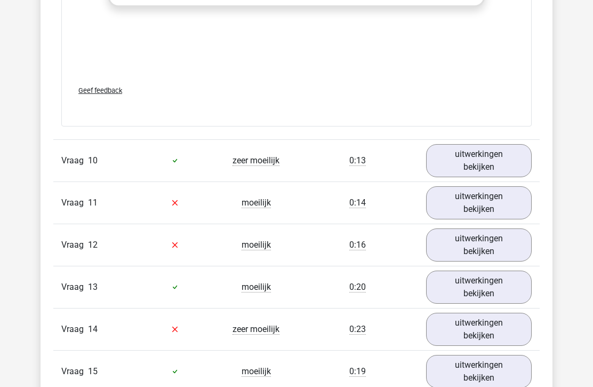
click at [461, 209] on link "uitwerkingen bekijken" at bounding box center [479, 203] width 106 height 33
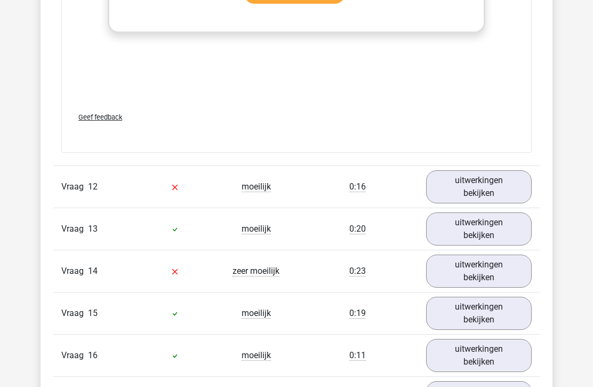
scroll to position [3986, 0]
click at [476, 189] on link "uitwerkingen bekijken" at bounding box center [479, 186] width 106 height 33
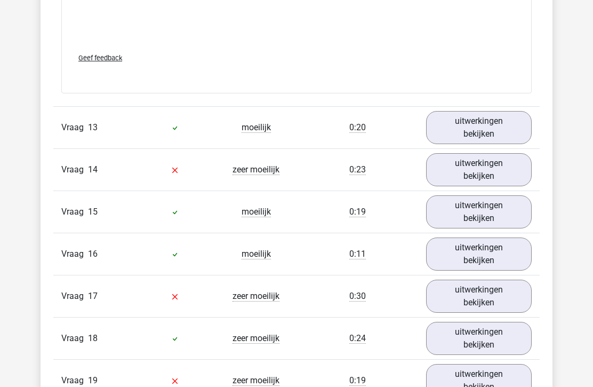
scroll to position [4781, 0]
click at [455, 155] on link "uitwerkingen bekijken" at bounding box center [479, 169] width 106 height 33
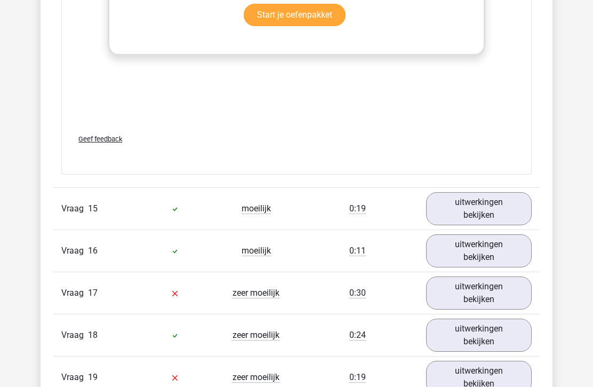
scroll to position [5496, 0]
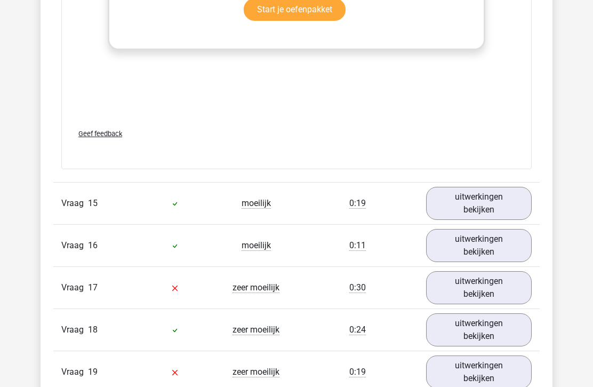
click at [452, 289] on link "uitwerkingen bekijken" at bounding box center [479, 287] width 106 height 33
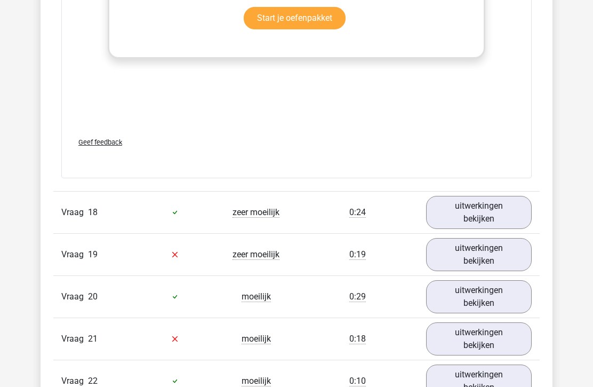
scroll to position [6339, 0]
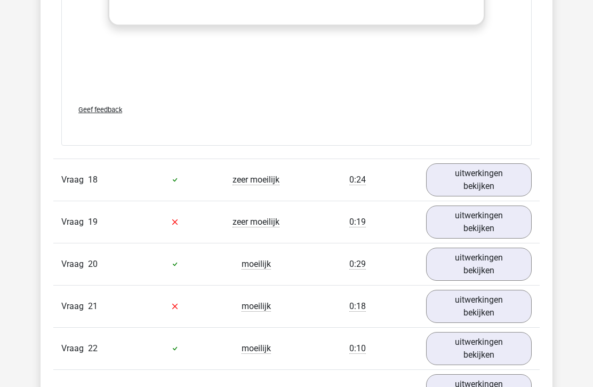
click at [480, 224] on link "uitwerkingen bekijken" at bounding box center [479, 221] width 106 height 33
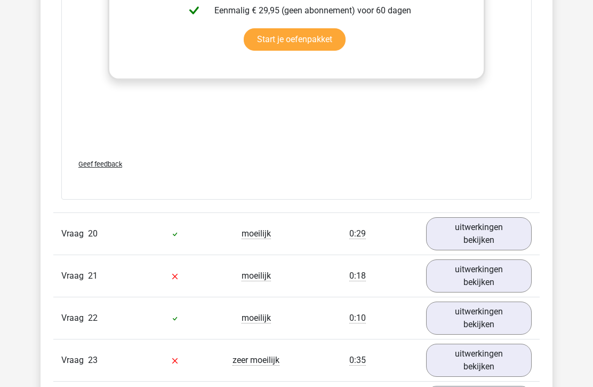
scroll to position [7118, 0]
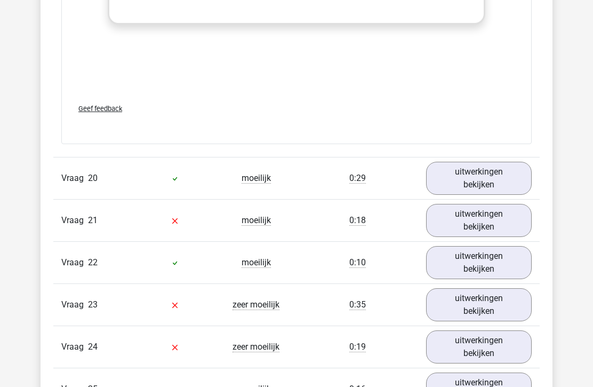
click at [496, 217] on link "uitwerkingen bekijken" at bounding box center [479, 220] width 106 height 33
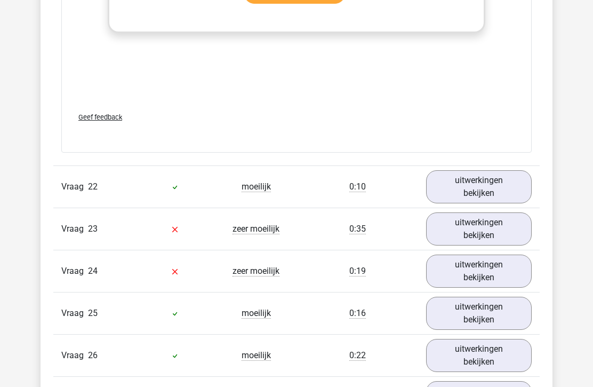
scroll to position [7899, 0]
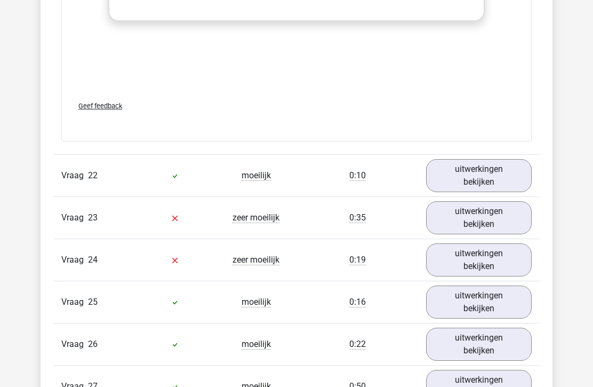
click at [509, 217] on link "uitwerkingen bekijken" at bounding box center [479, 217] width 106 height 33
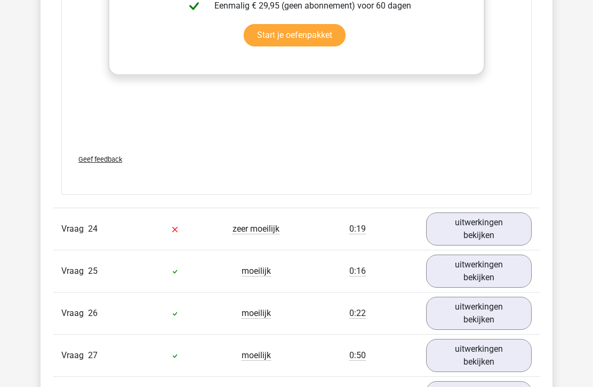
scroll to position [8623, 0]
click at [503, 220] on link "uitwerkingen bekijken" at bounding box center [479, 228] width 106 height 33
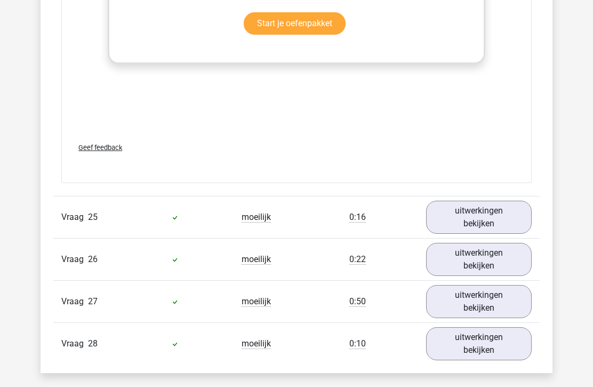
scroll to position [9385, 0]
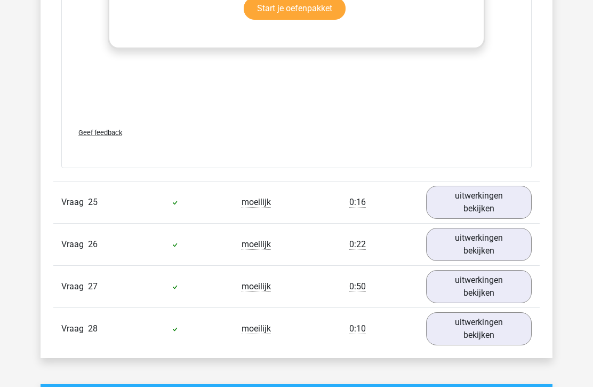
click at [501, 198] on link "uitwerkingen bekijken" at bounding box center [479, 202] width 106 height 33
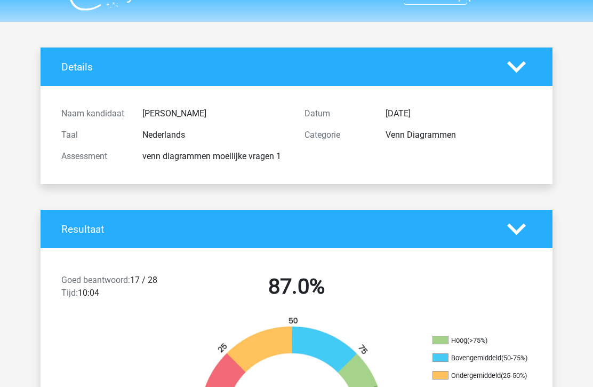
scroll to position [0, 0]
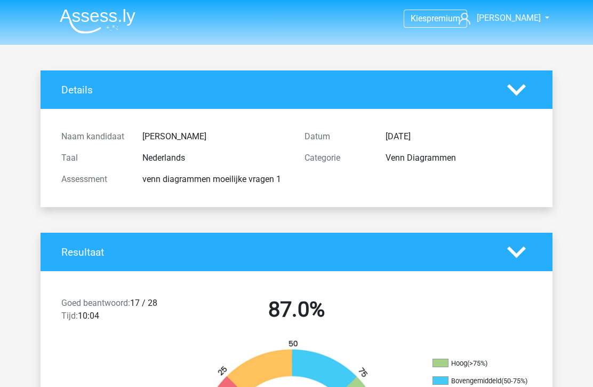
click at [61, 22] on img at bounding box center [98, 21] width 76 height 25
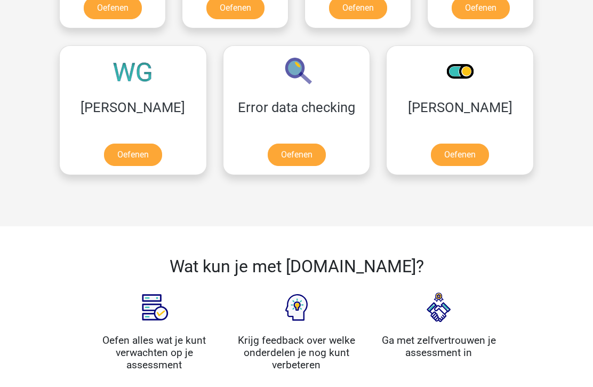
scroll to position [920, 0]
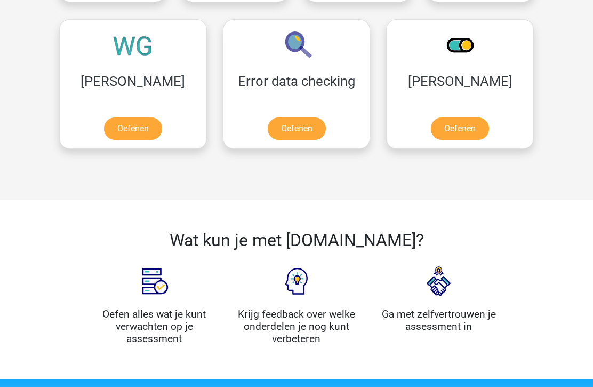
click at [104, 122] on link "Oefenen" at bounding box center [133, 129] width 58 height 22
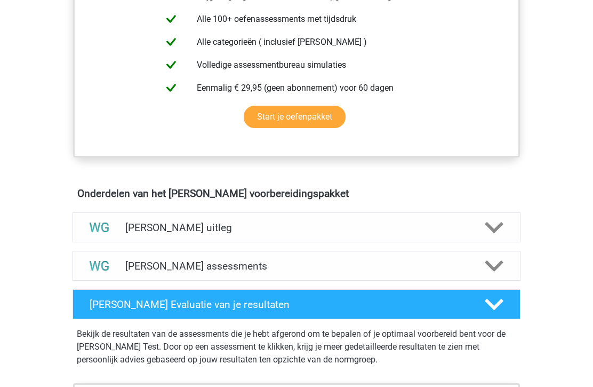
click at [112, 230] on img at bounding box center [99, 227] width 27 height 27
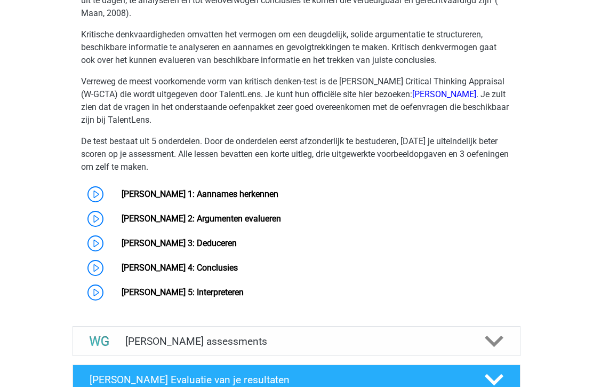
scroll to position [767, 0]
click at [122, 197] on link "[PERSON_NAME] 1: Aannames herkennen" at bounding box center [200, 194] width 157 height 10
